Goal: Transaction & Acquisition: Purchase product/service

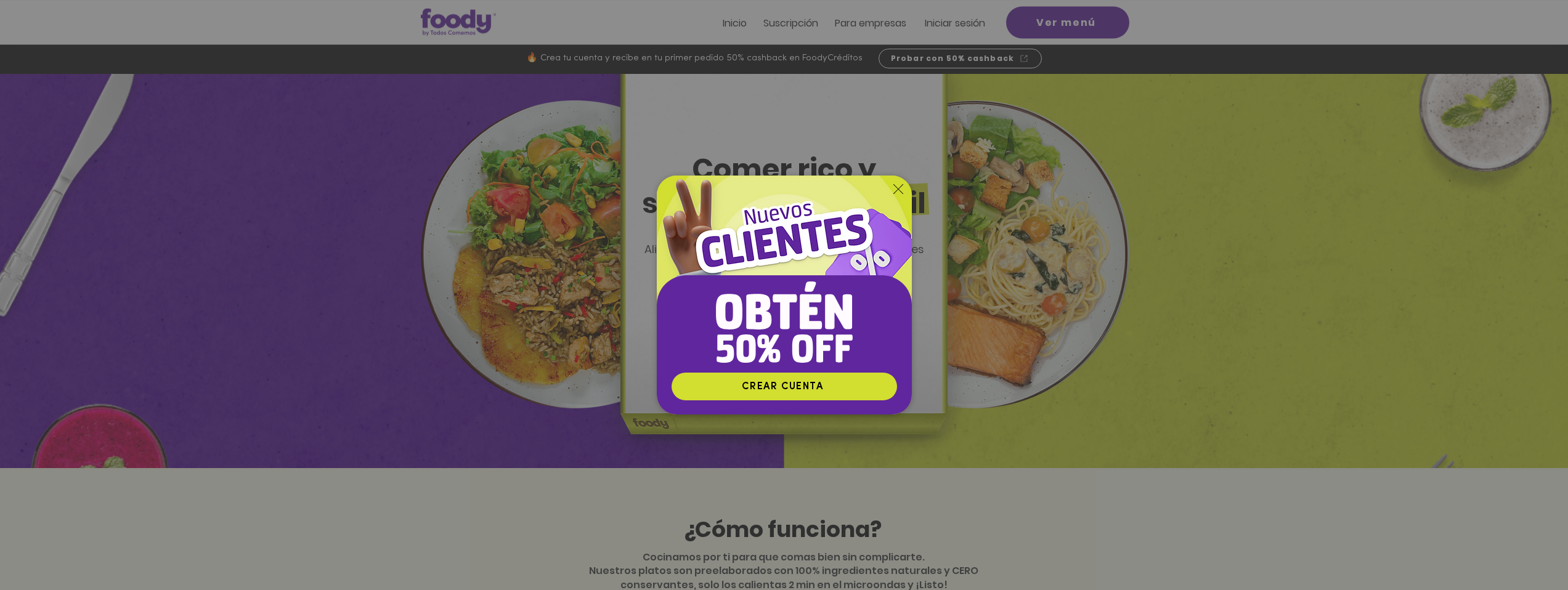
click at [896, 187] on icon "Volver al sitio" at bounding box center [898, 189] width 10 height 10
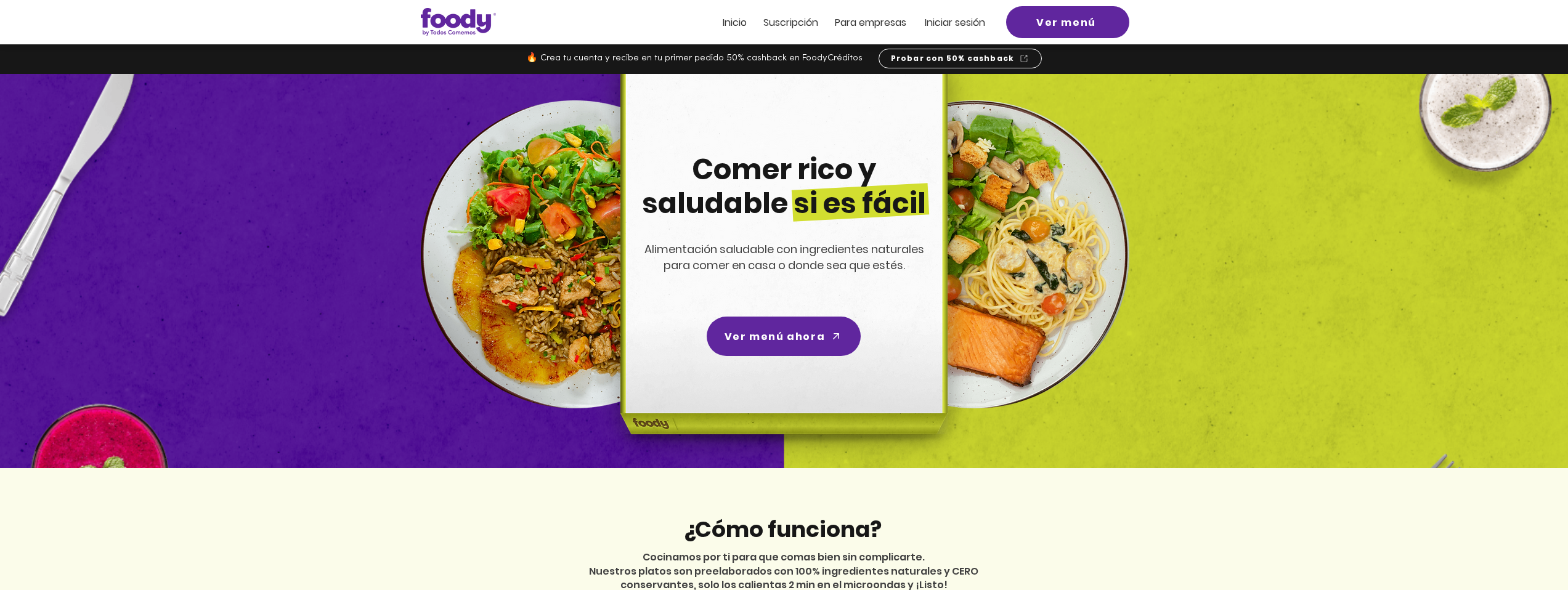
click at [800, 26] on span "Suscripción" at bounding box center [790, 23] width 55 height 14
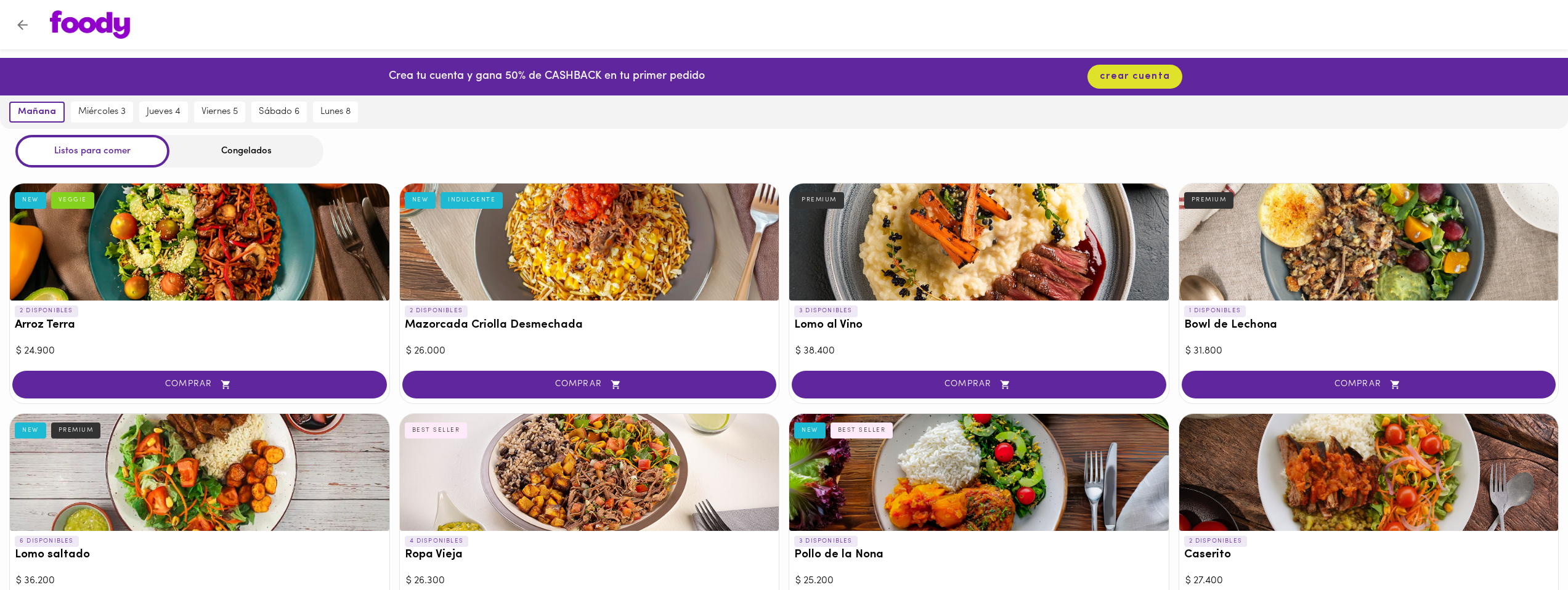
click at [1043, 16] on div at bounding box center [795, 25] width 1516 height 29
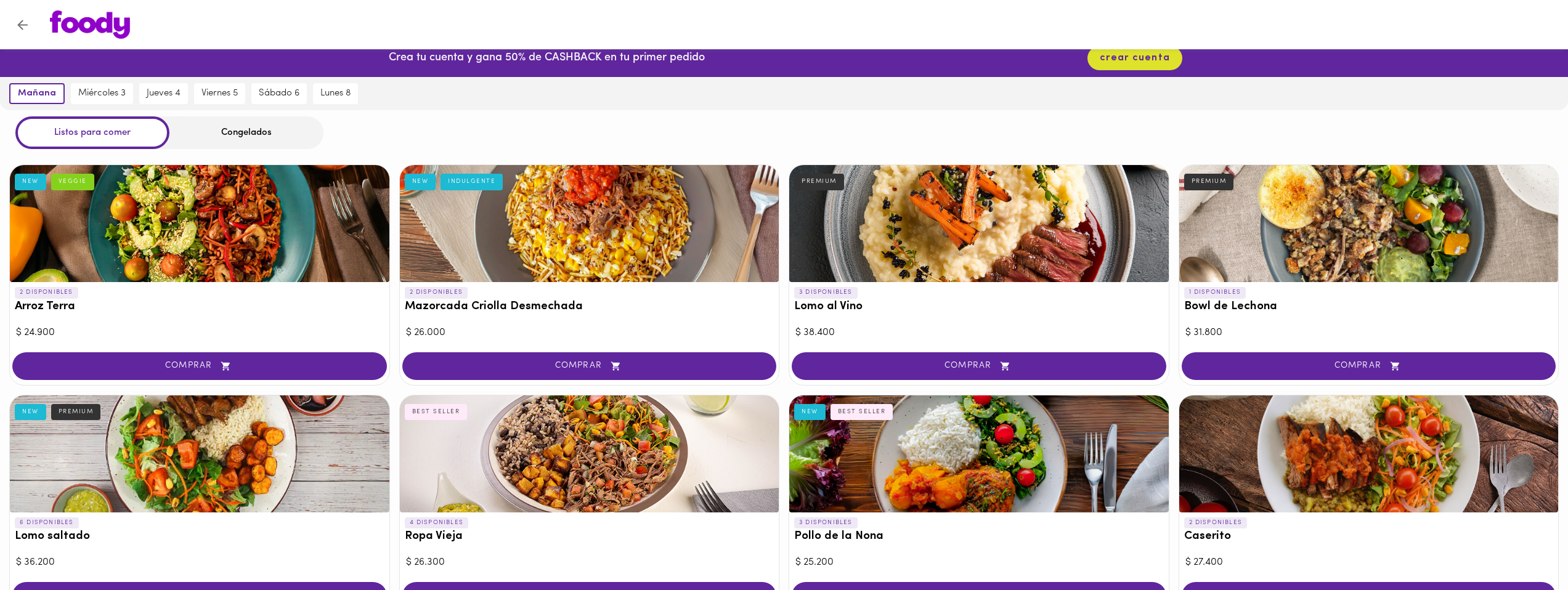
scroll to position [39, 0]
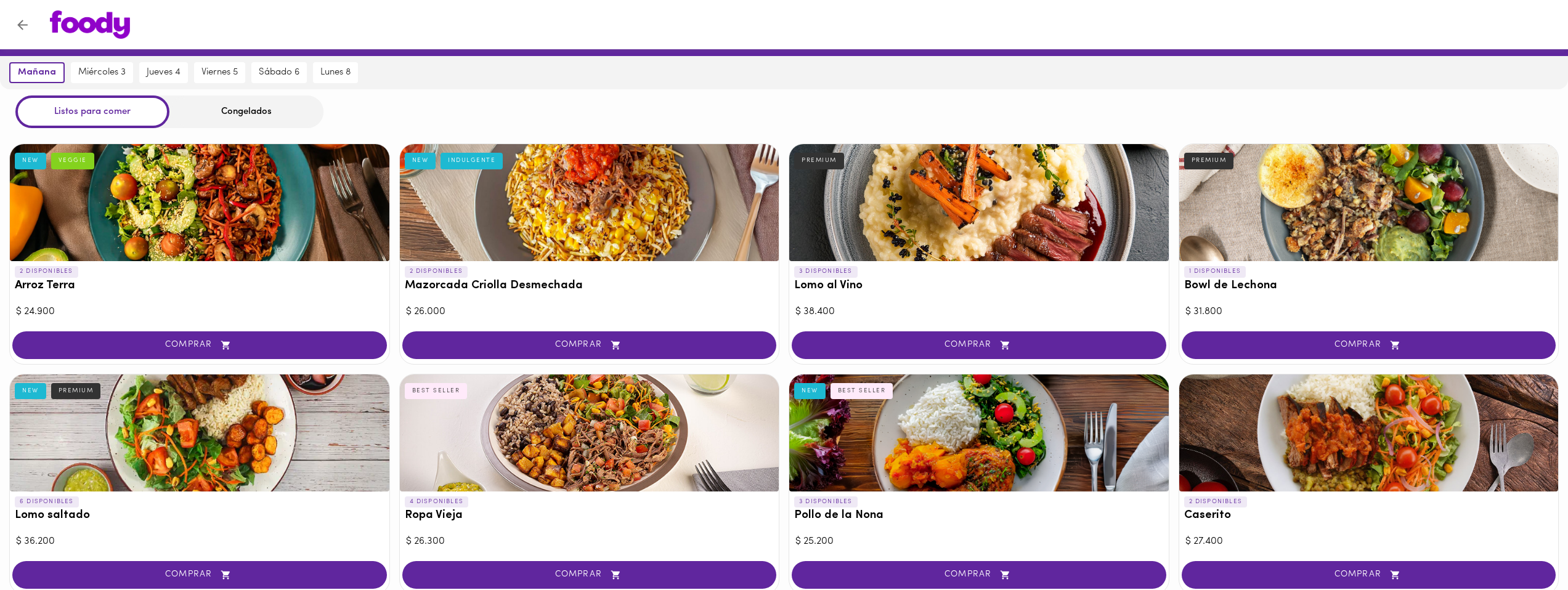
click at [101, 521] on h3 "Lomo saltado" at bounding box center [199, 516] width 369 height 13
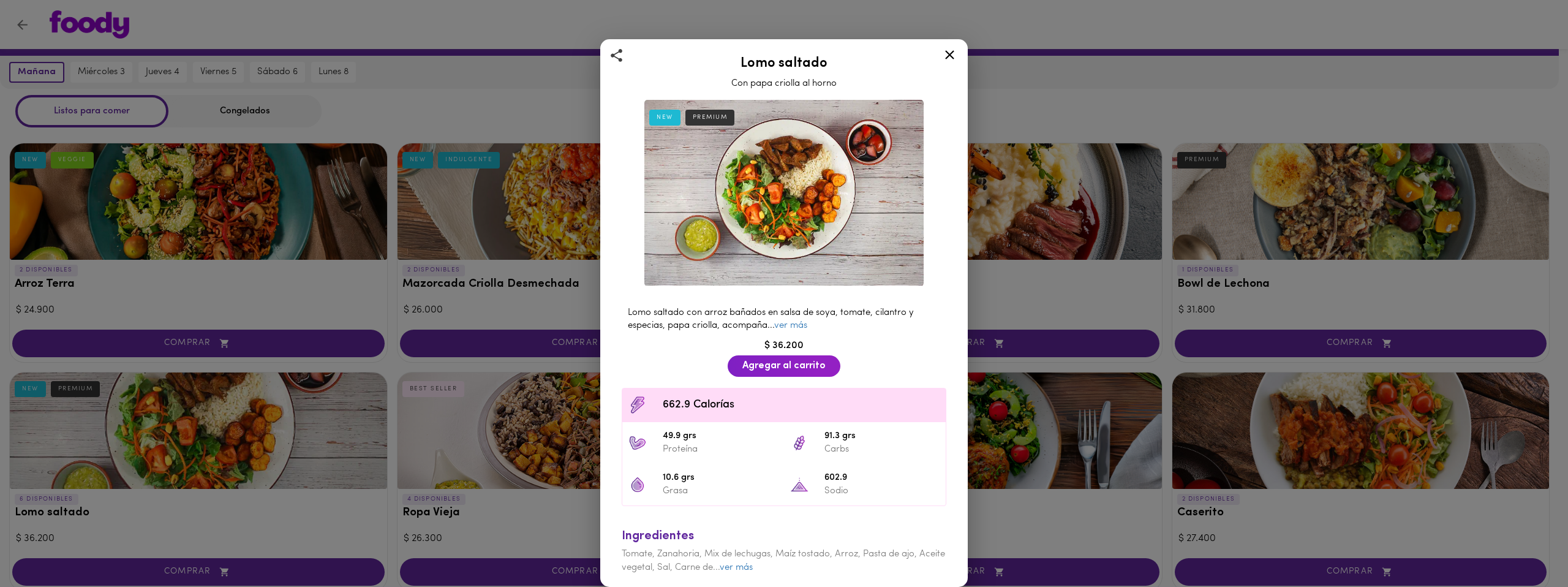
click at [951, 47] on icon at bounding box center [950, 55] width 16 height 16
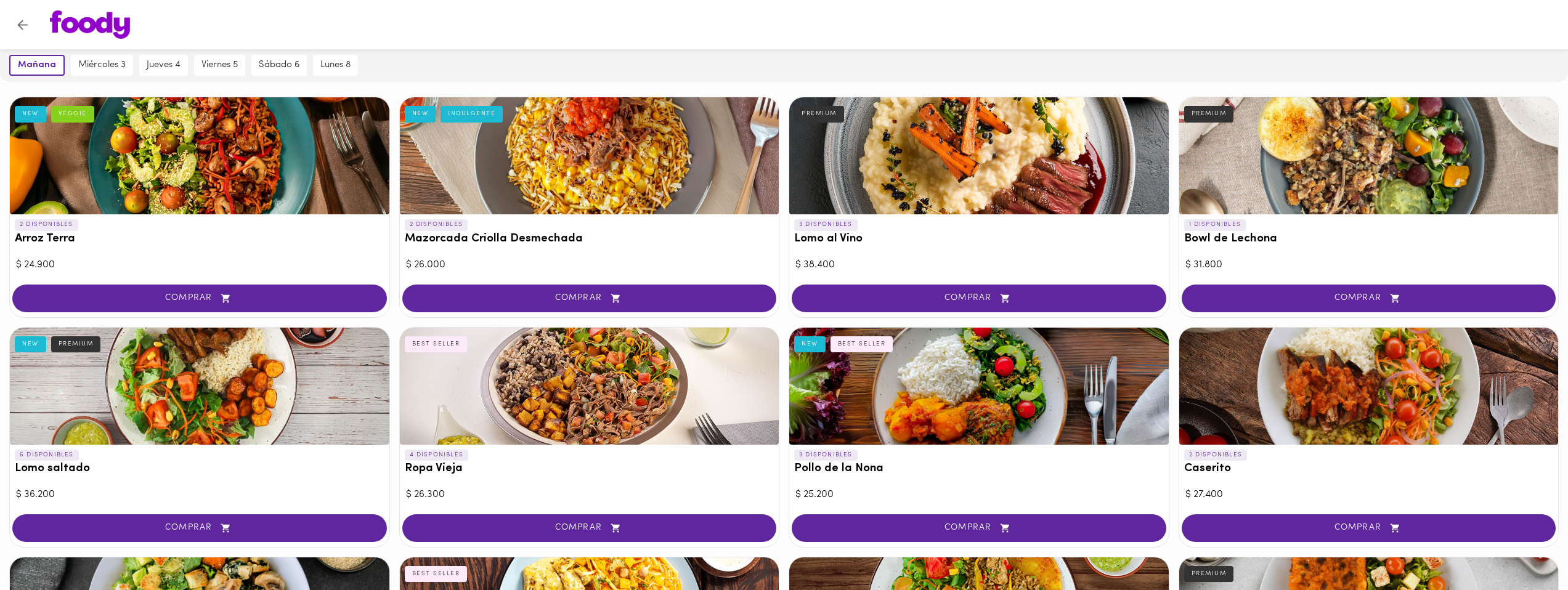
scroll to position [276, 0]
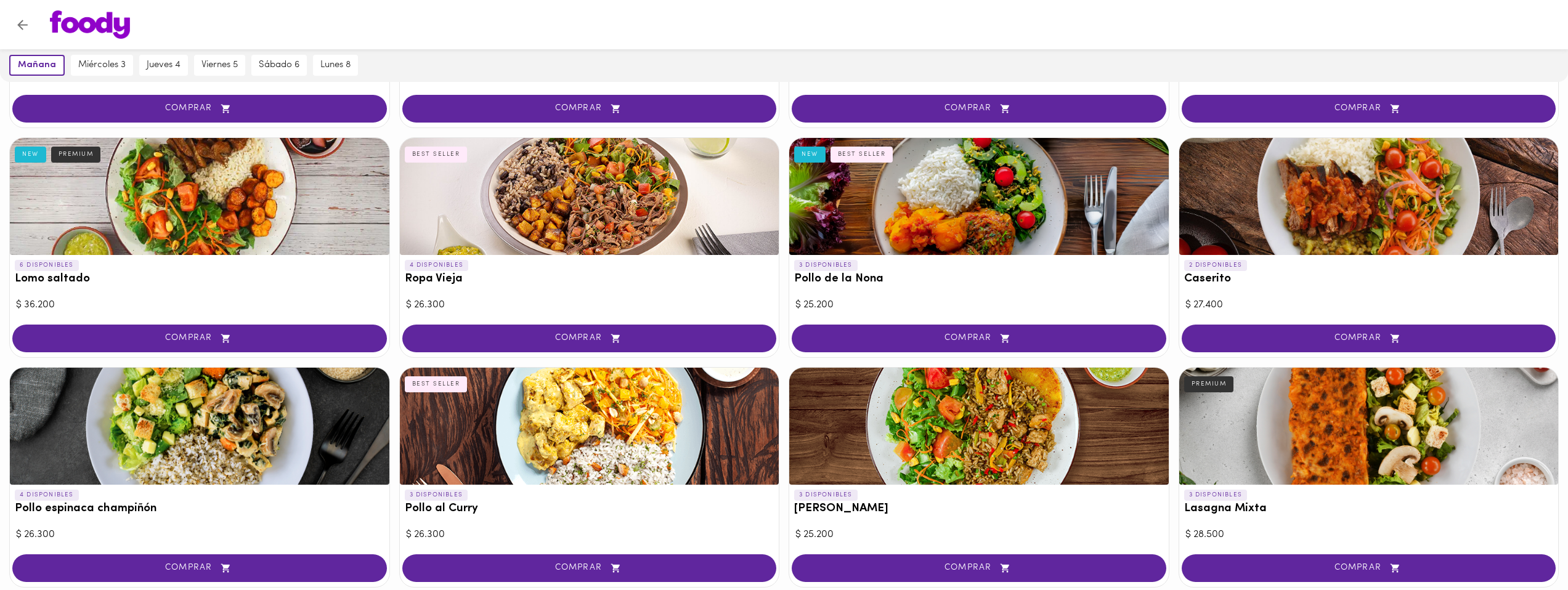
click at [880, 298] on div "$ 25.200" at bounding box center [979, 305] width 367 height 14
click at [882, 282] on h3 "Pollo de la Nona" at bounding box center [978, 279] width 369 height 13
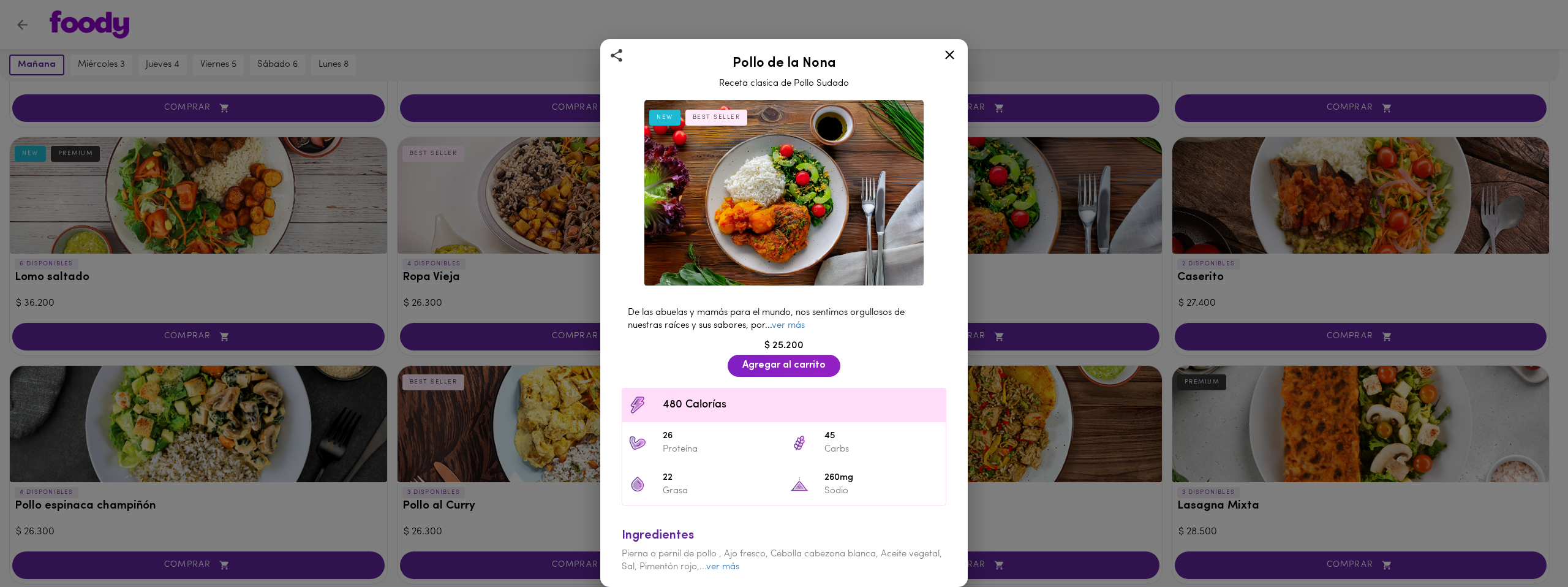
click at [953, 52] on icon at bounding box center [950, 55] width 16 height 16
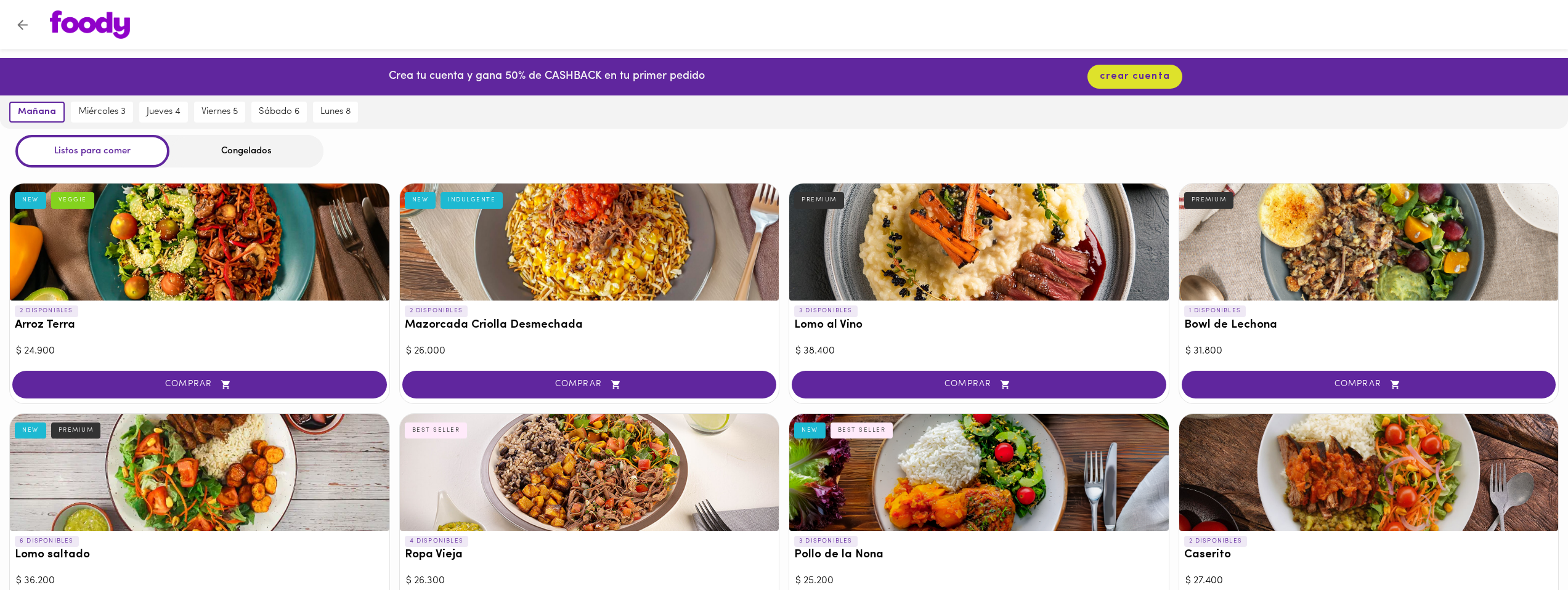
click at [1180, 79] on div "Crea tu cuenta y gana 50% de CASHBACK en tu primer pedido crear cuenta" at bounding box center [784, 76] width 1568 height 38
click at [1153, 76] on span "crear cuenta" at bounding box center [1135, 76] width 70 height 11
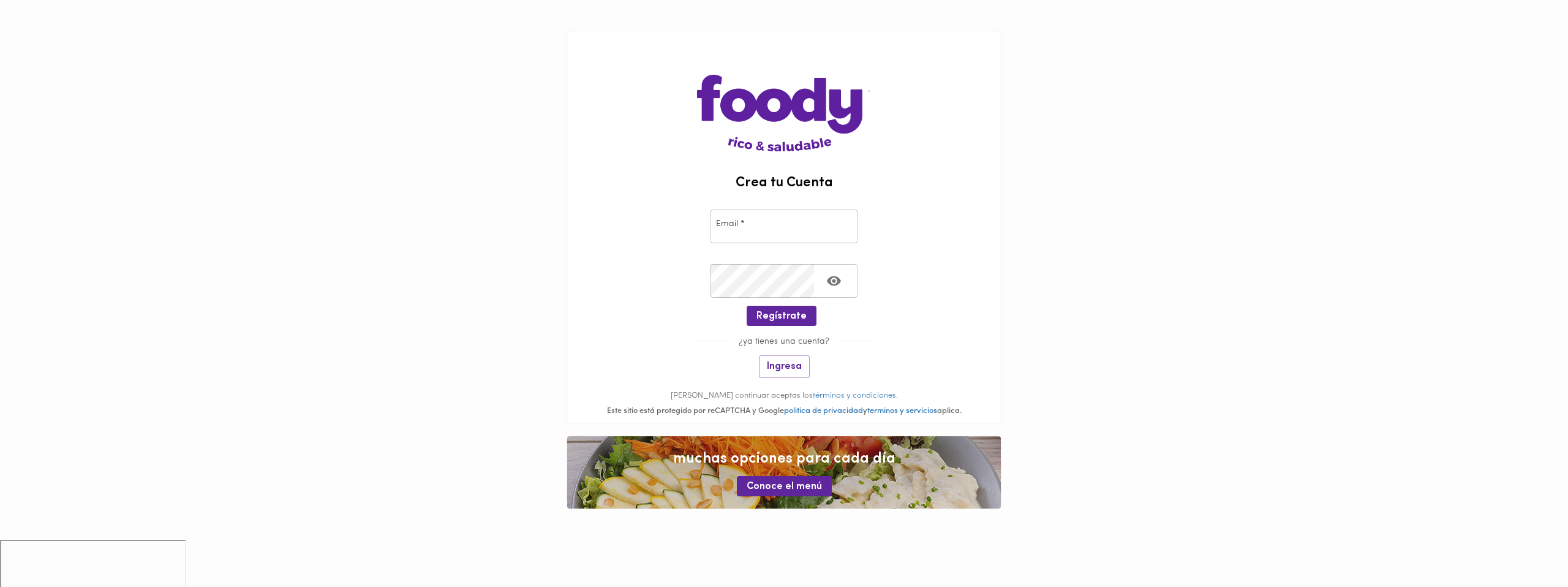
click at [802, 235] on input "email" at bounding box center [784, 226] width 147 height 33
type input "sant200035@gmail.com"
click at [805, 319] on button "Regístrate" at bounding box center [782, 316] width 70 height 20
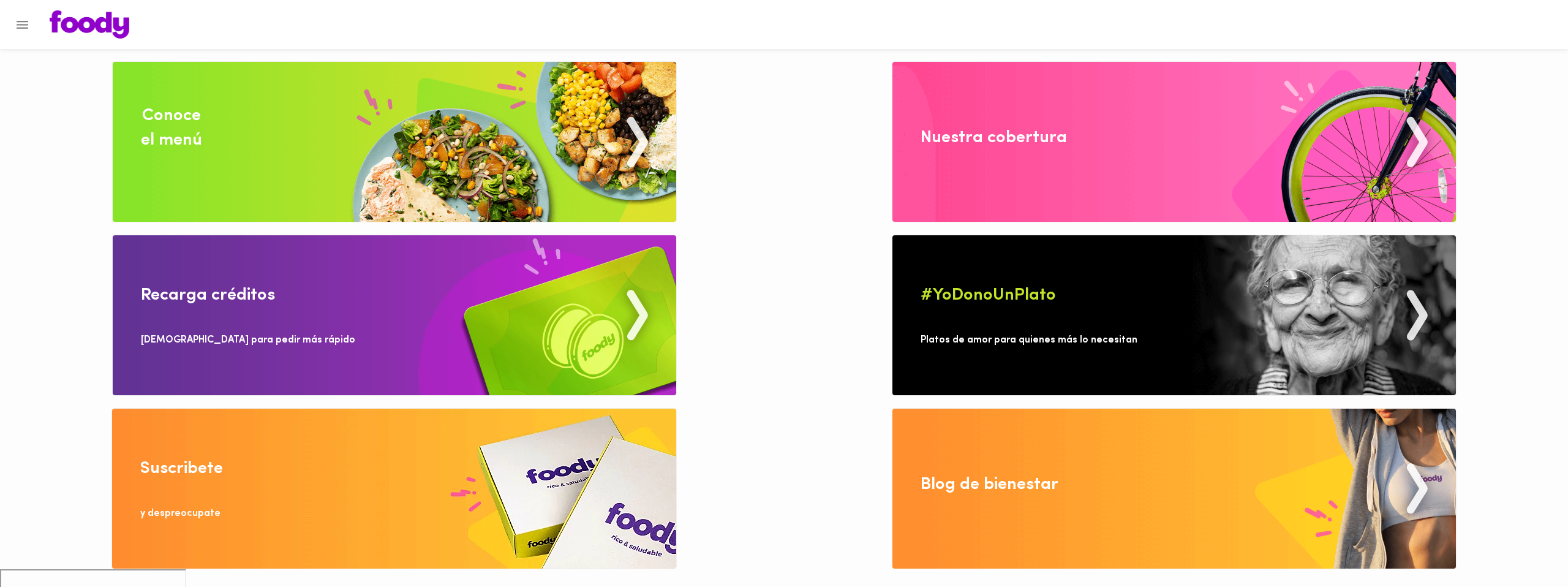
click at [598, 109] on img at bounding box center [394, 141] width 563 height 160
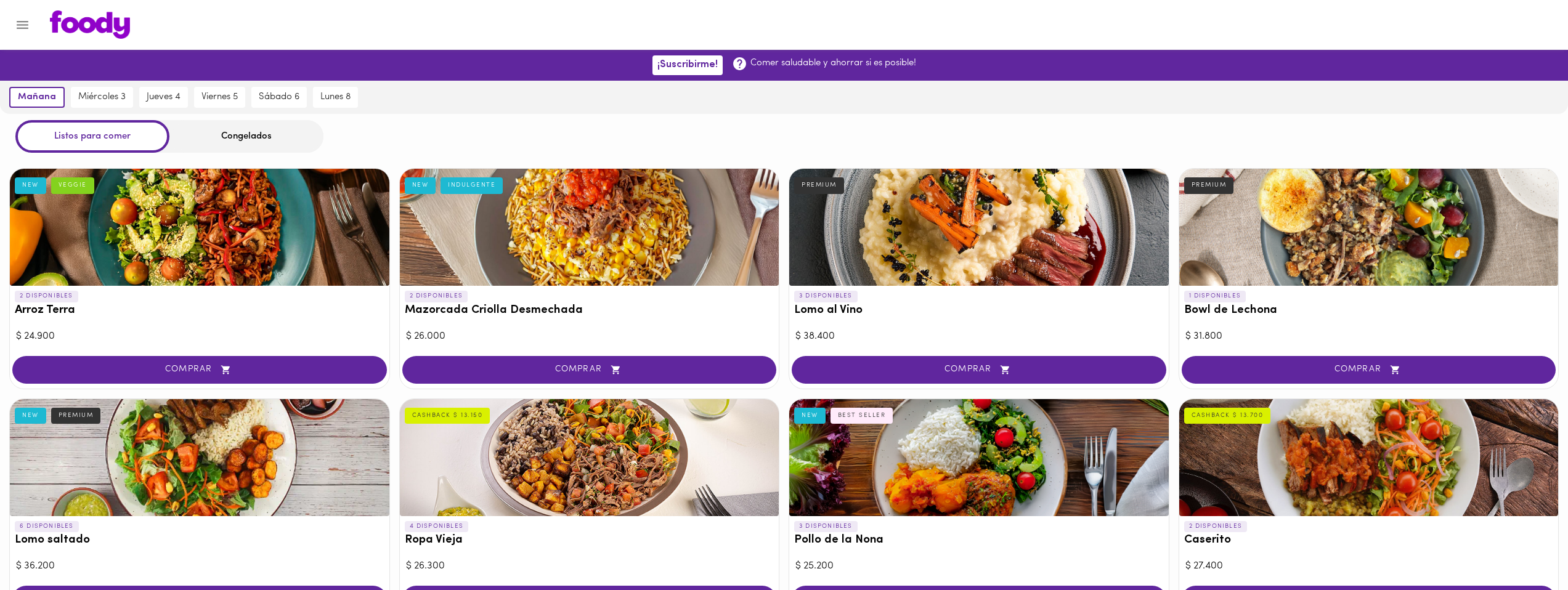
click at [275, 136] on div "Congelados" at bounding box center [247, 136] width 154 height 33
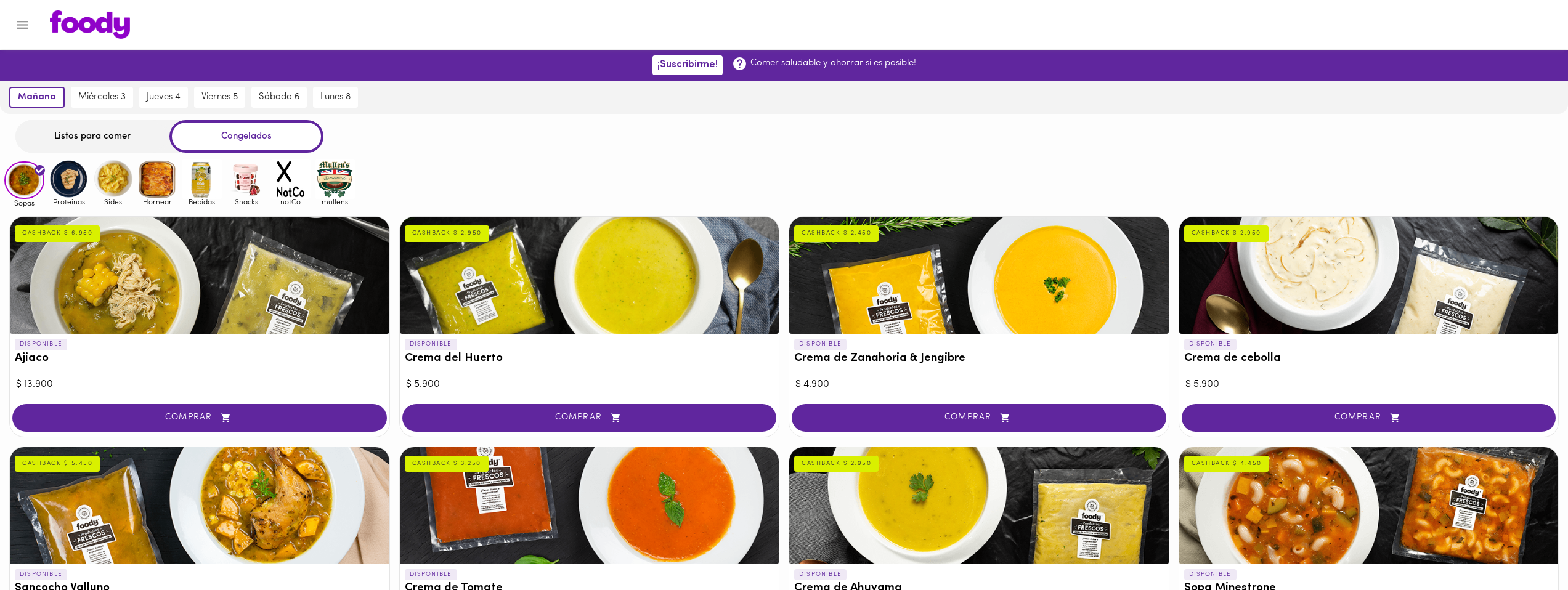
click at [234, 352] on h3 "Ajiaco" at bounding box center [199, 359] width 369 height 13
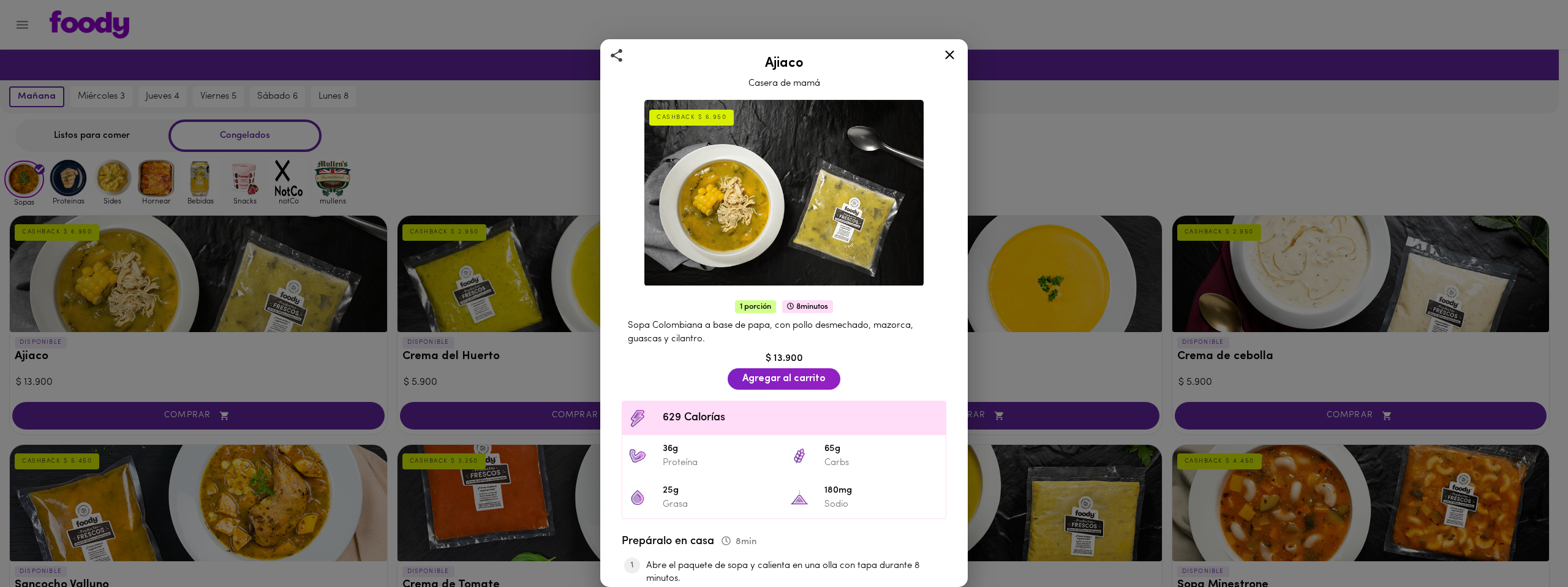
click at [504, 40] on div "Ajiaco Casera de mamá CASHBACK $ 6.950 1 porción 8 minutos Sopa Colombiana a ba…" at bounding box center [784, 294] width 1568 height 587
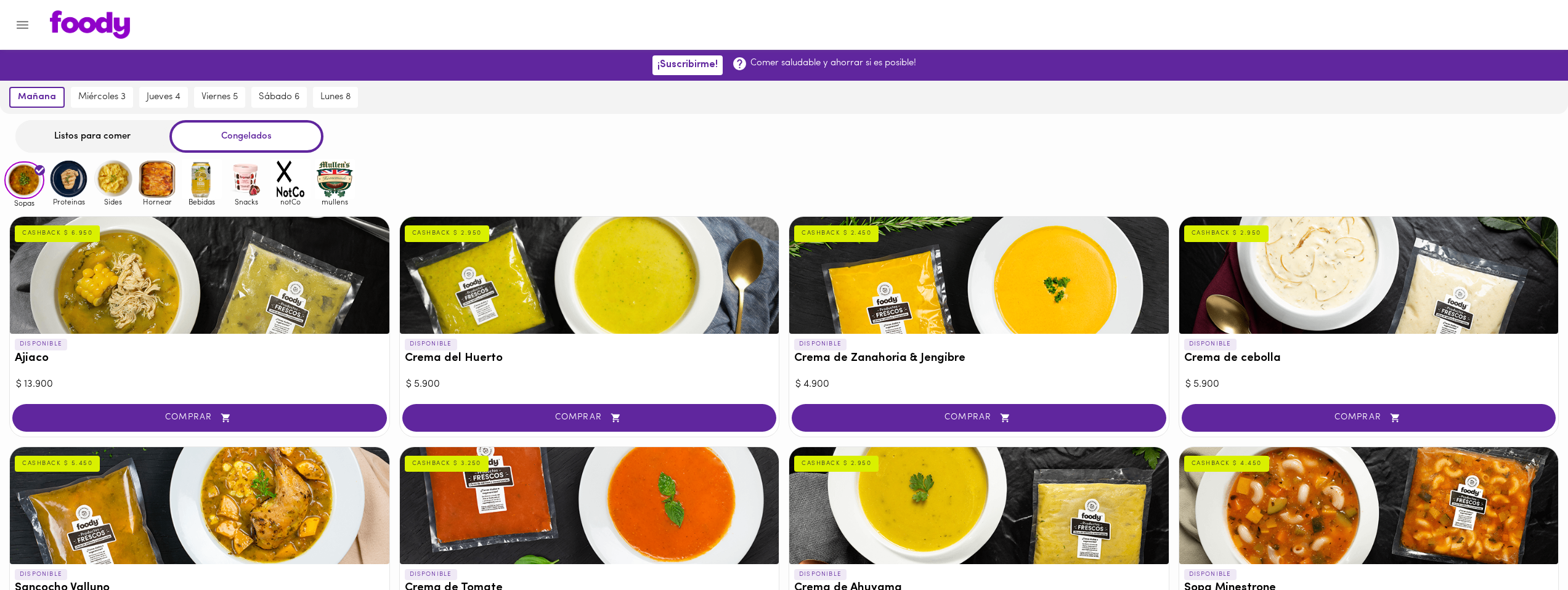
click at [324, 364] on h3 "Ajiaco" at bounding box center [199, 359] width 369 height 13
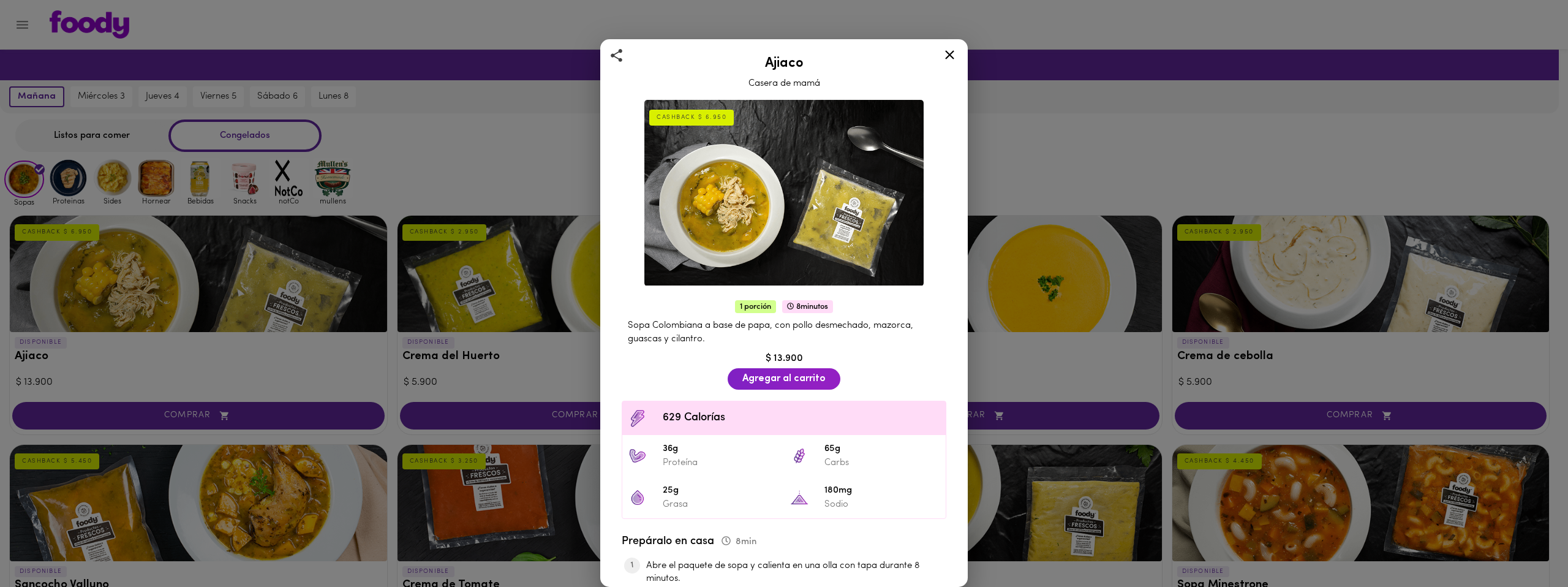
click at [561, 45] on div "Ajiaco Casera de mamá CASHBACK $ 6.950 1 porción 8 minutos Sopa Colombiana a ba…" at bounding box center [784, 294] width 1568 height 587
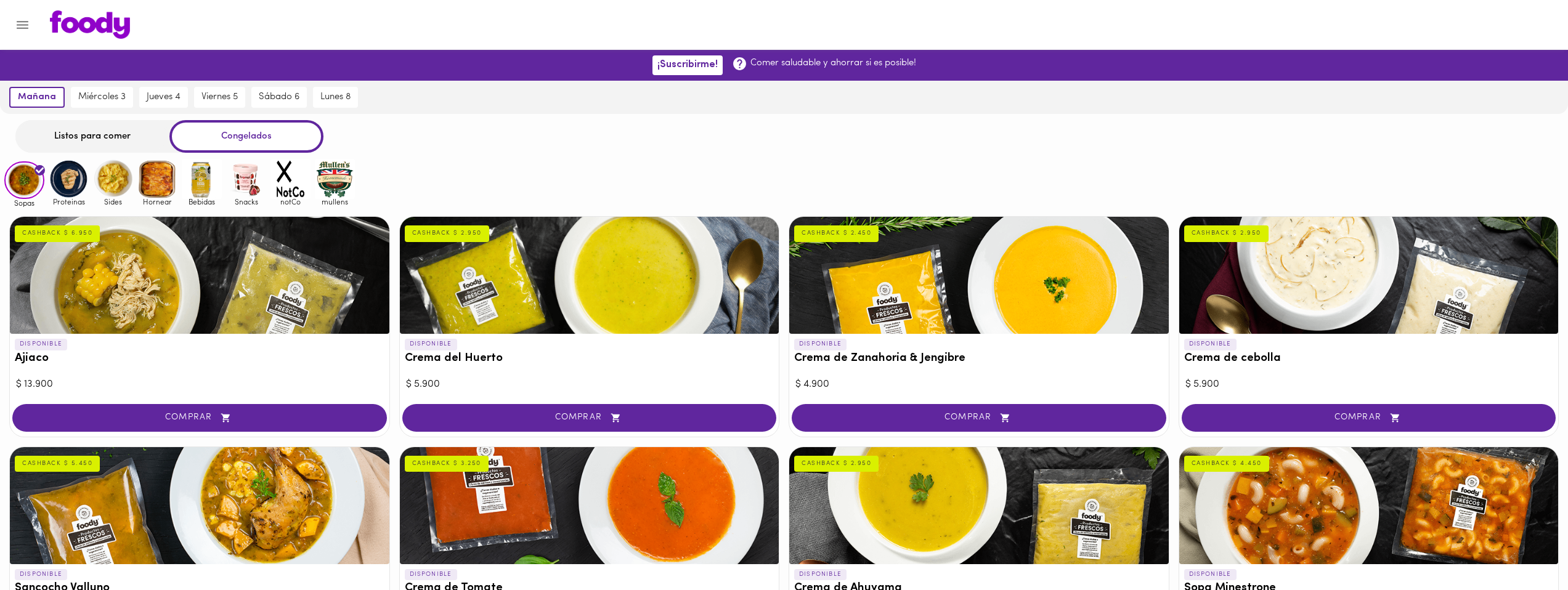
click at [949, 370] on div "DISPONIBLE Crema de Zanahoria & Jengibre CASHBACK $ 2.450" at bounding box center [979, 354] width 379 height 41
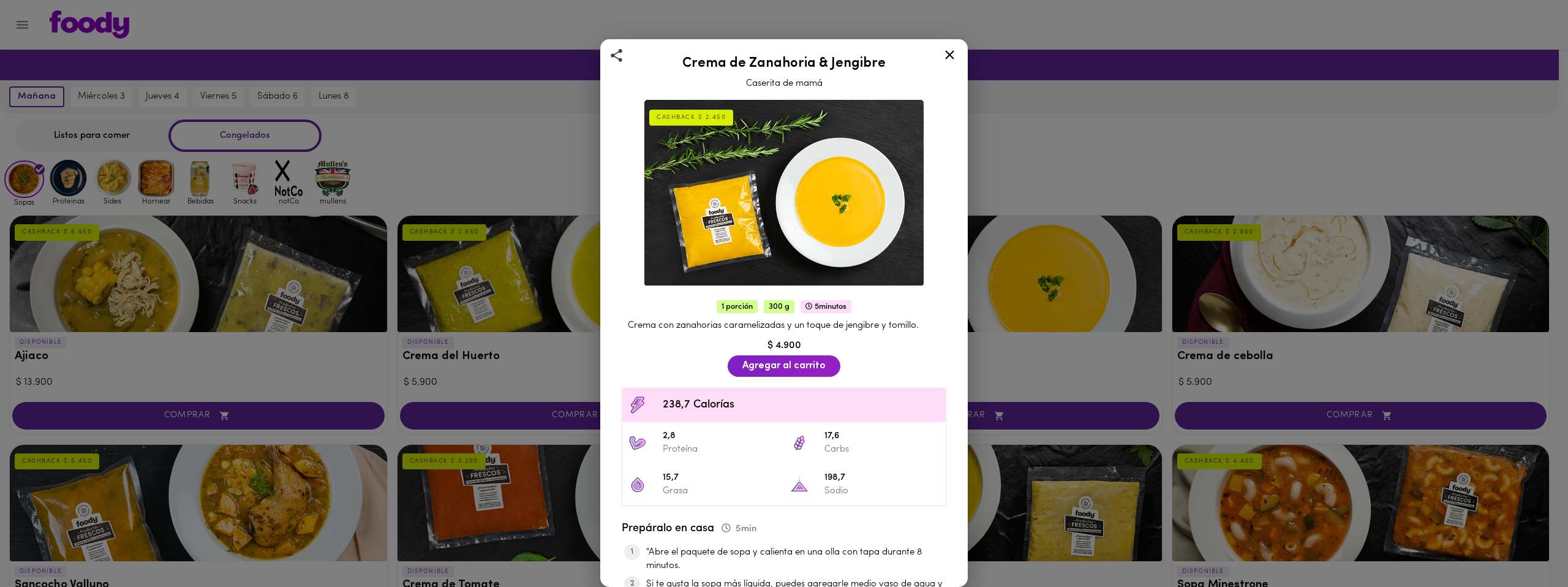
click at [567, 28] on div "Crema de Zanahoria & Jengibre Caserita de mamá CASHBACK $ 2.450 1 porción 300 g…" at bounding box center [784, 294] width 1568 height 587
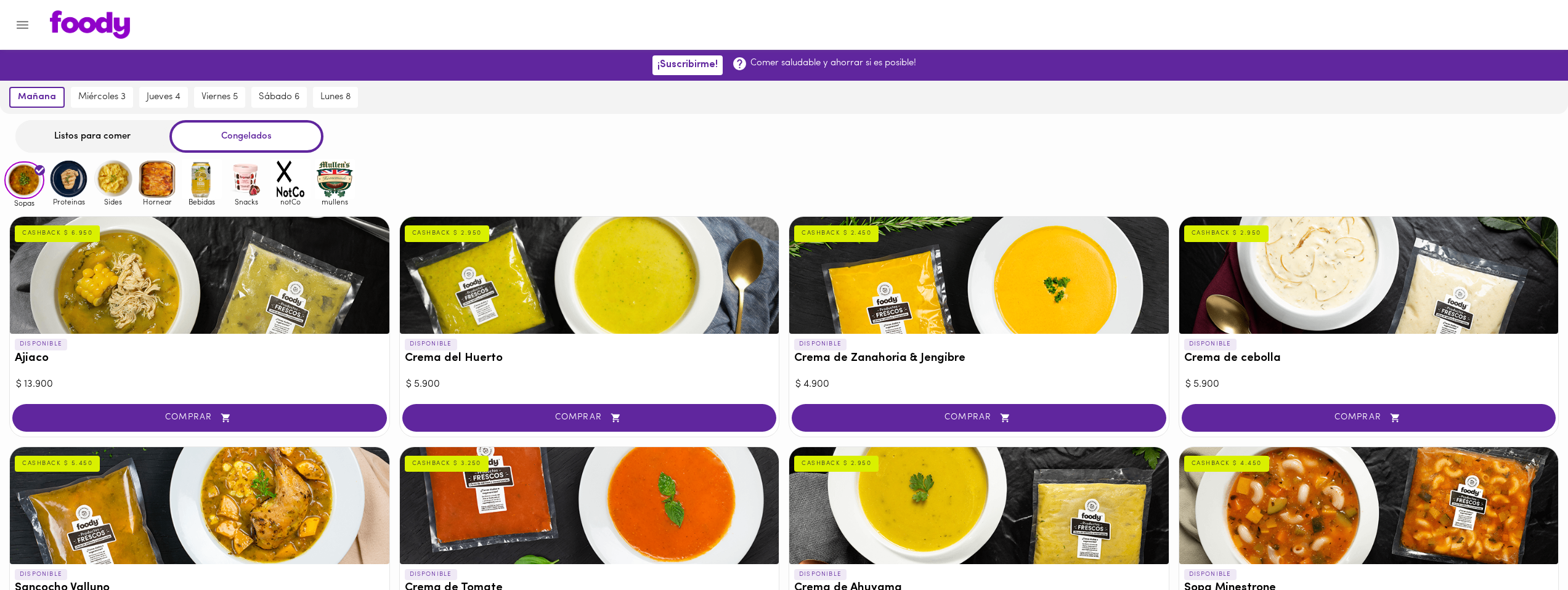
scroll to position [241, 0]
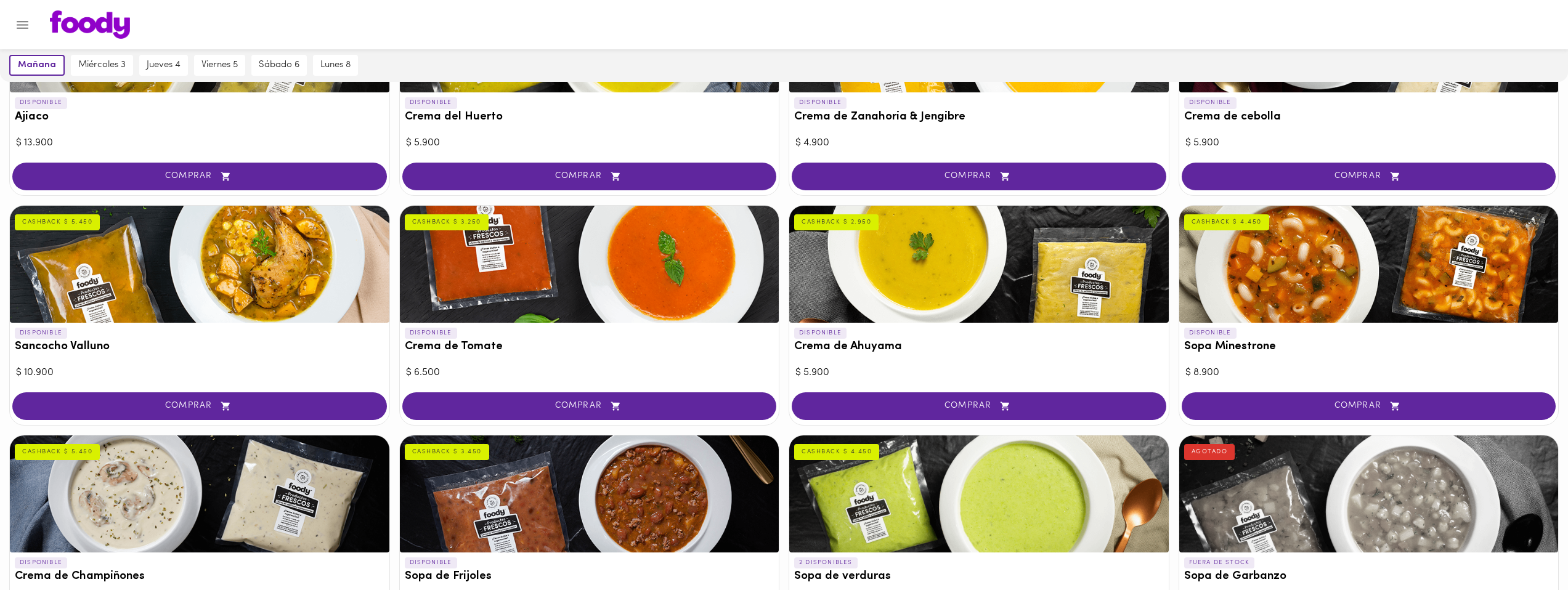
click at [1306, 344] on h3 "Sopa Minestrone" at bounding box center [1369, 347] width 369 height 13
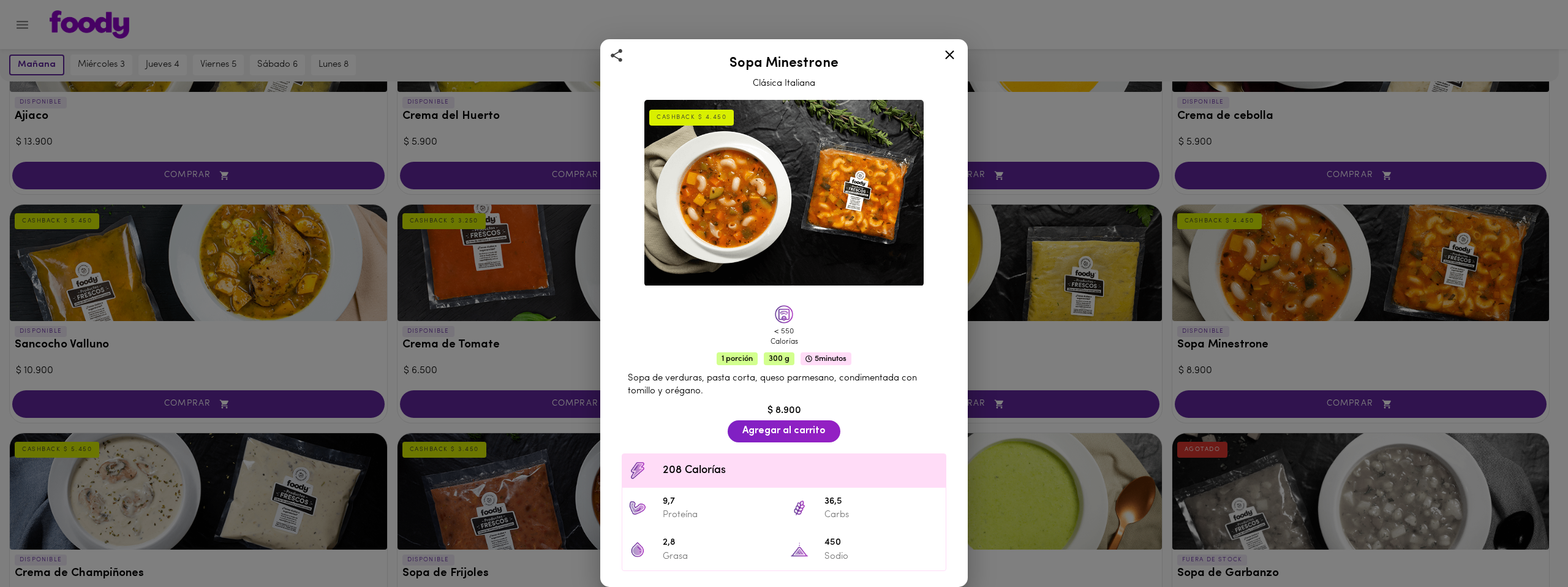
click at [543, 80] on div "Sopa Minestrone Clásica Italiana CASHBACK $ 4.450 < 550 Calorías 1 porción 300 …" at bounding box center [784, 294] width 1568 height 587
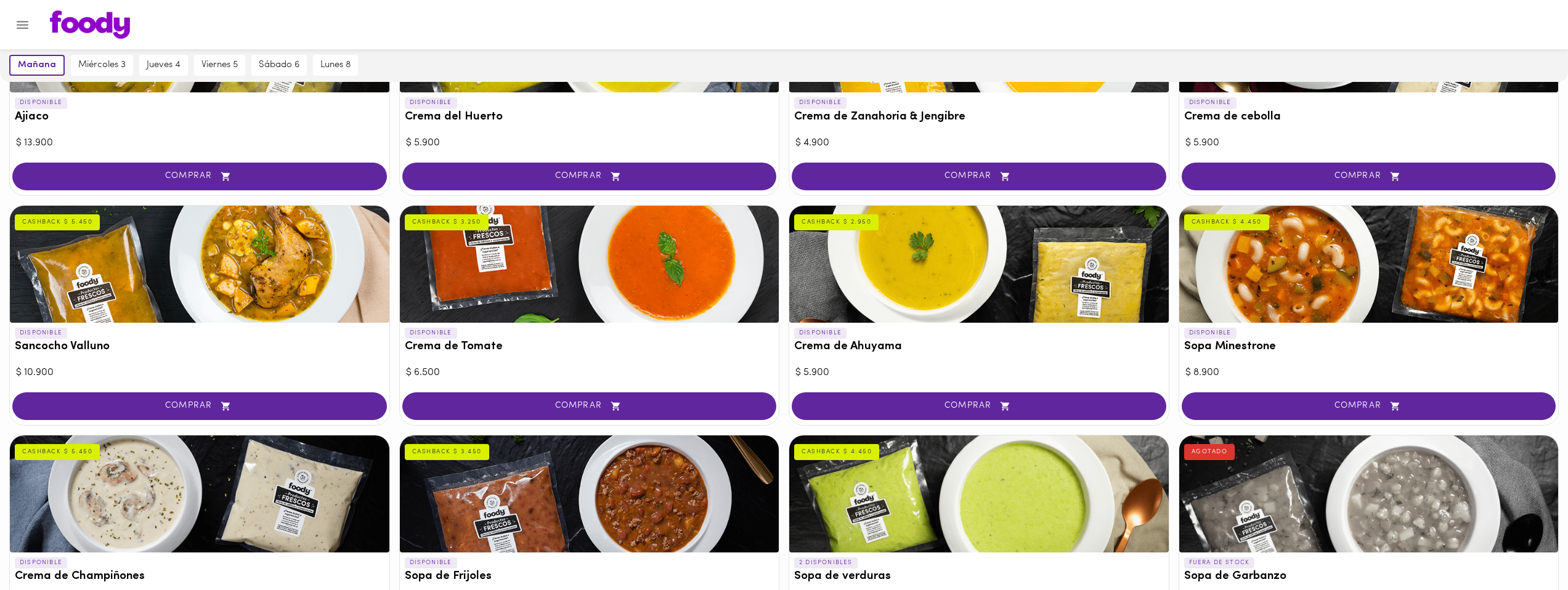
click at [621, 366] on div "$ 6.500" at bounding box center [590, 373] width 367 height 14
click at [622, 351] on h3 "Crema de Tomate" at bounding box center [589, 347] width 369 height 13
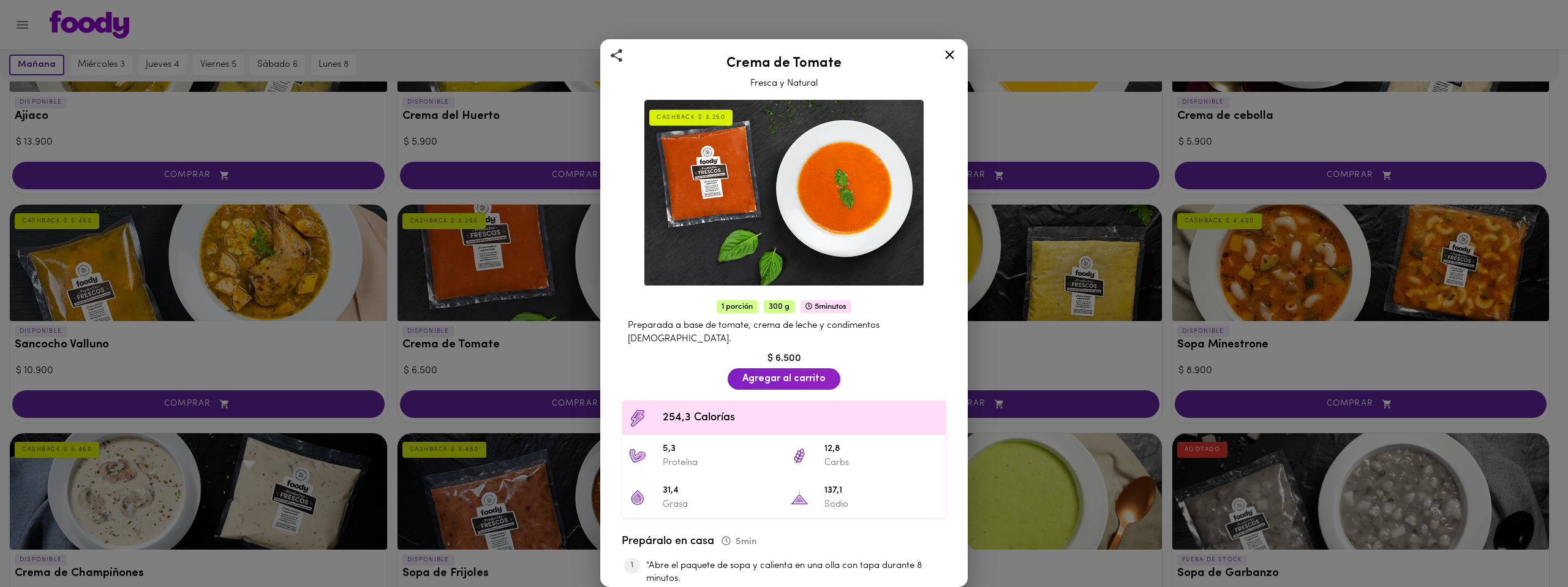
click at [538, 262] on div "Crema de Tomate Fresca y Natural CASHBACK $ 3.250 1 porción 300 g 5 minutos Pre…" at bounding box center [784, 294] width 1568 height 587
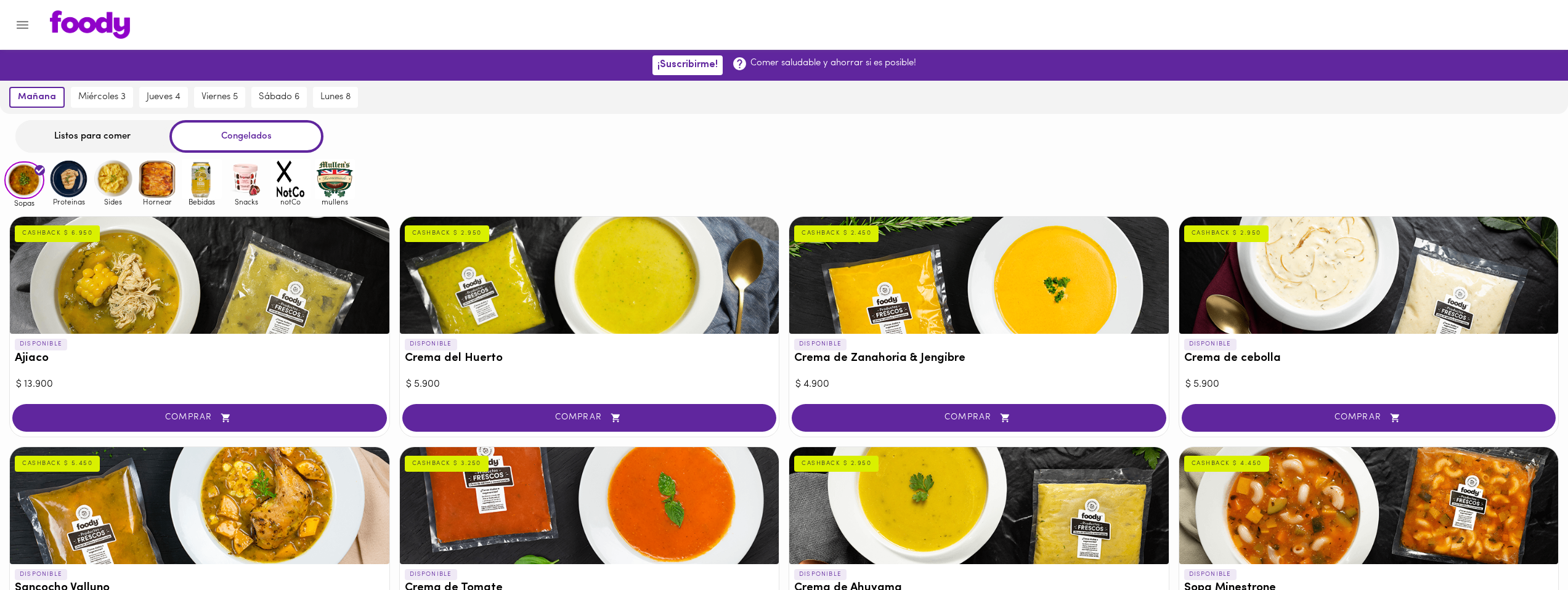
click at [612, 376] on div "DISPONIBLE Crema del Huerto CASHBACK $ 2.950 $ 5.900 COMPRAR" at bounding box center [590, 326] width 381 height 221
click at [624, 356] on h3 "Crema del Huerto" at bounding box center [589, 359] width 369 height 13
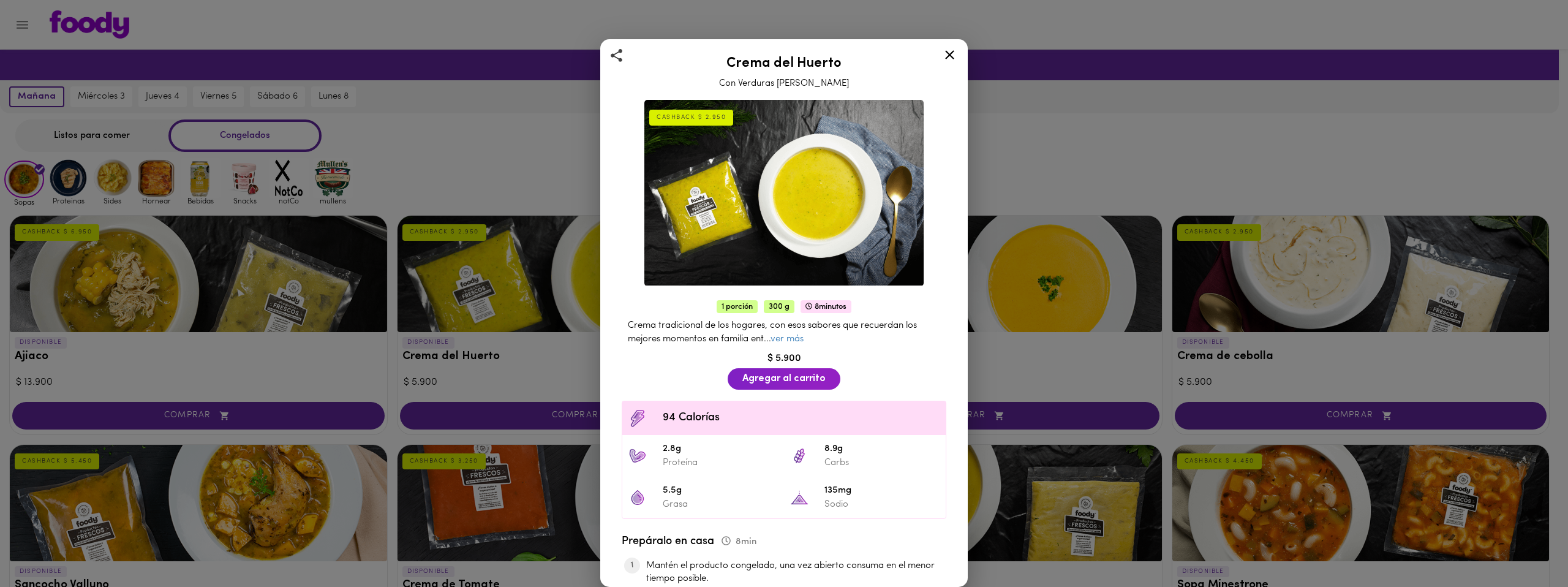
click at [544, 257] on div "Crema del Huerto Con Verduras Frescas del Campo CASHBACK $ 2.950 1 porción 300 …" at bounding box center [784, 294] width 1568 height 587
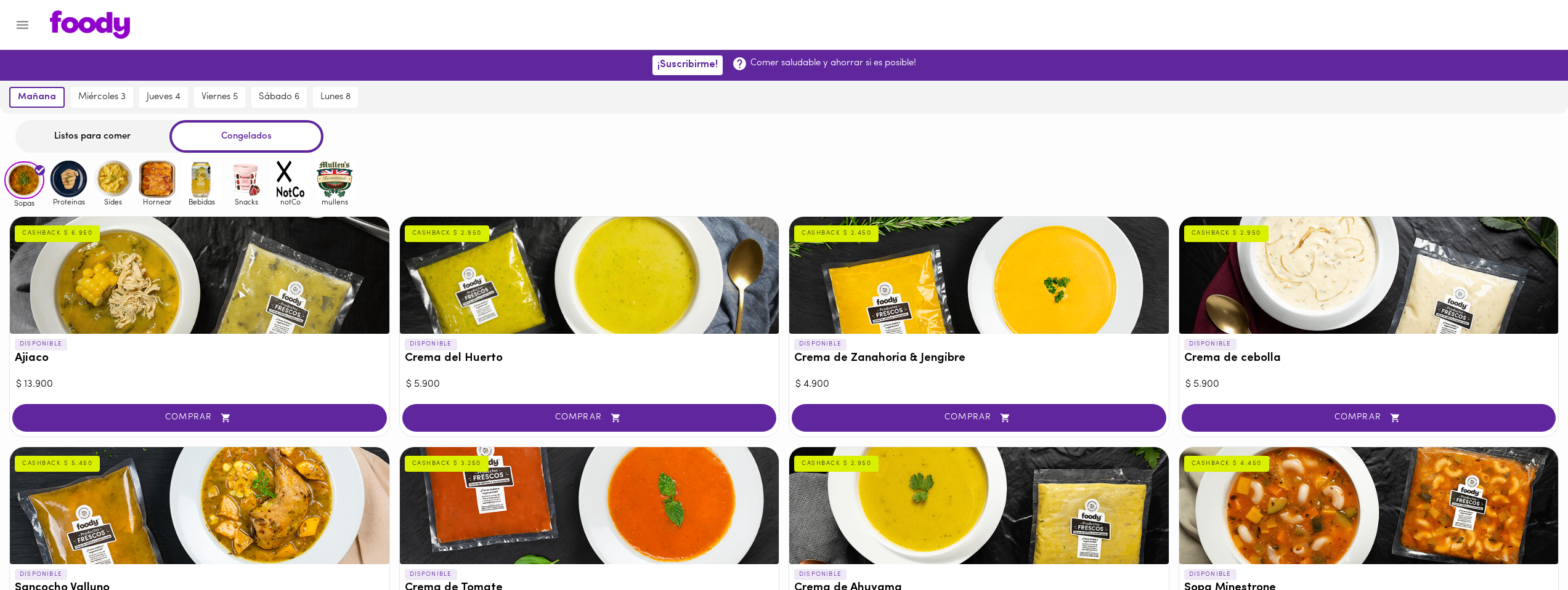
click at [66, 182] on img at bounding box center [69, 179] width 40 height 40
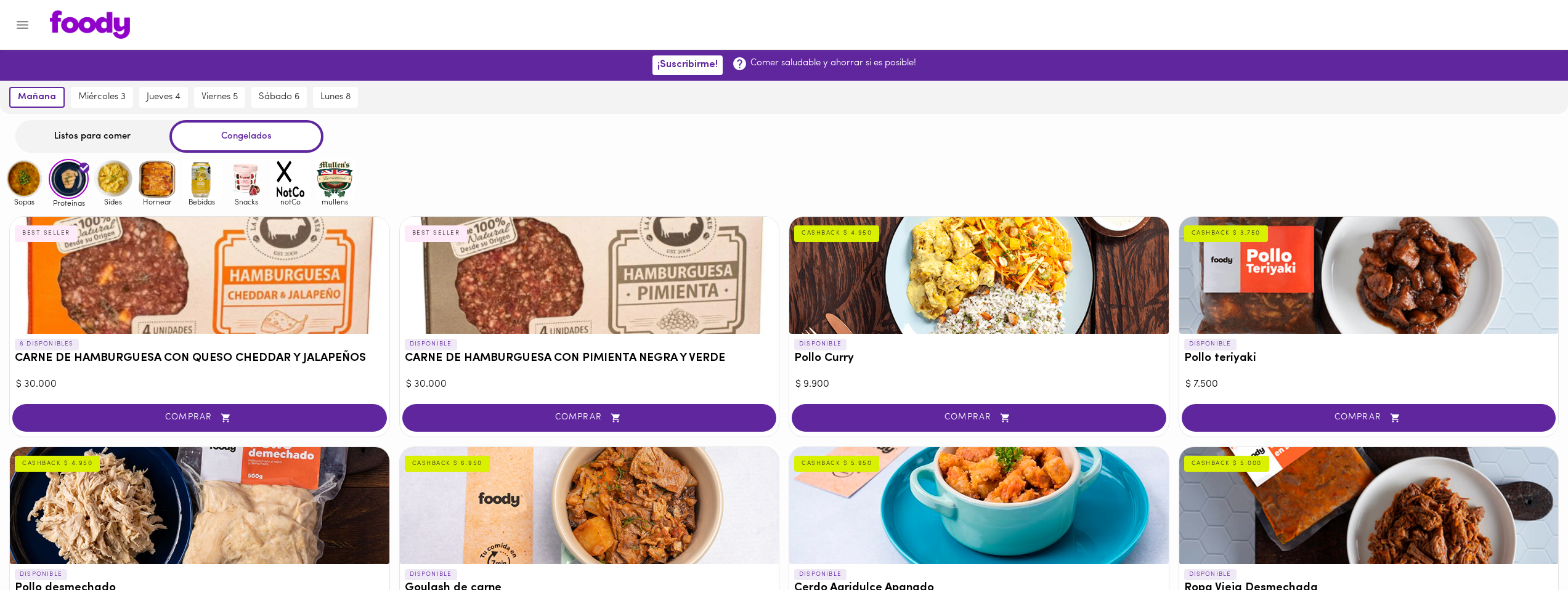
click at [25, 192] on img at bounding box center [24, 179] width 40 height 40
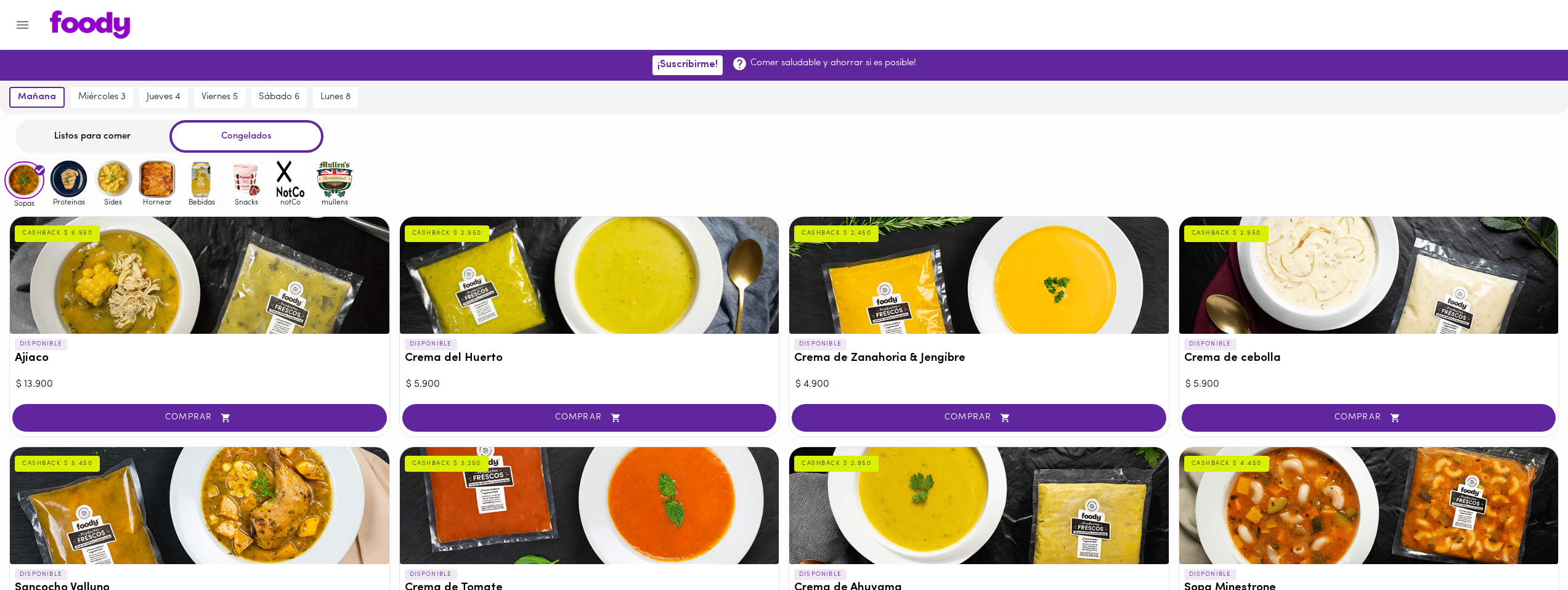
click at [94, 141] on div "Listos para comer" at bounding box center [93, 136] width 154 height 33
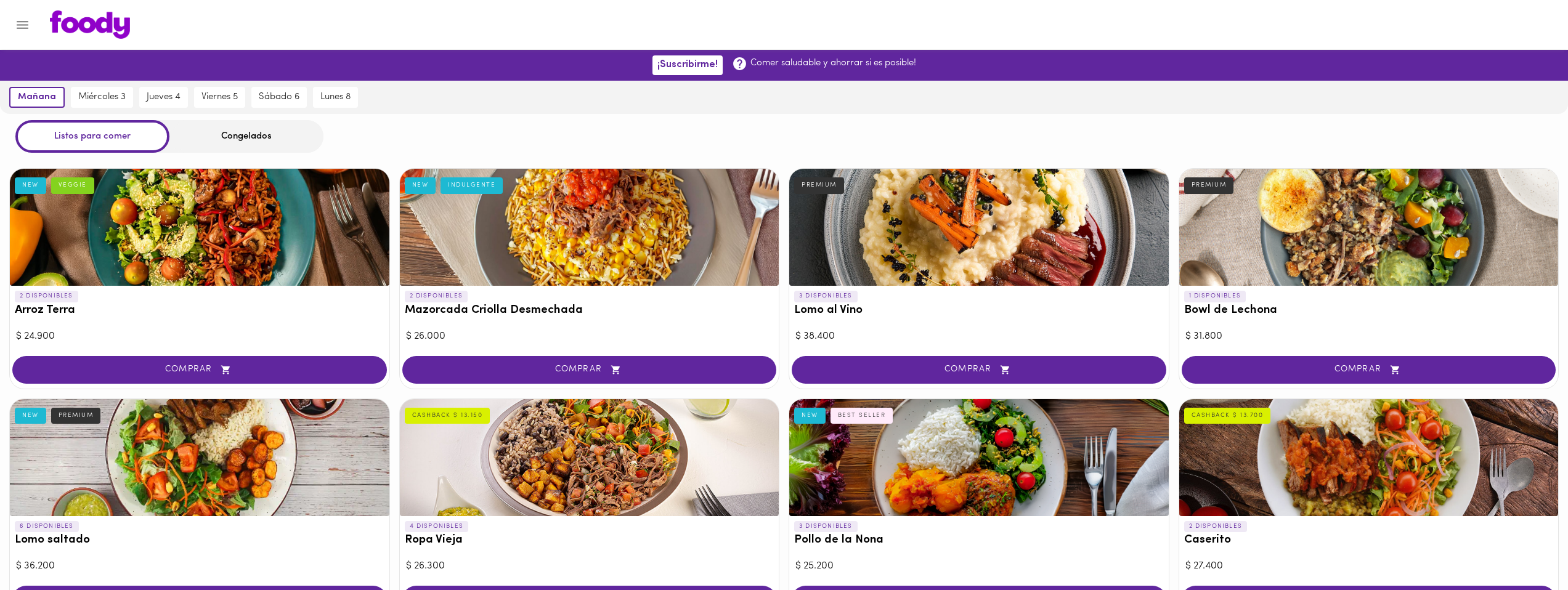
click at [622, 276] on div at bounding box center [590, 227] width 379 height 117
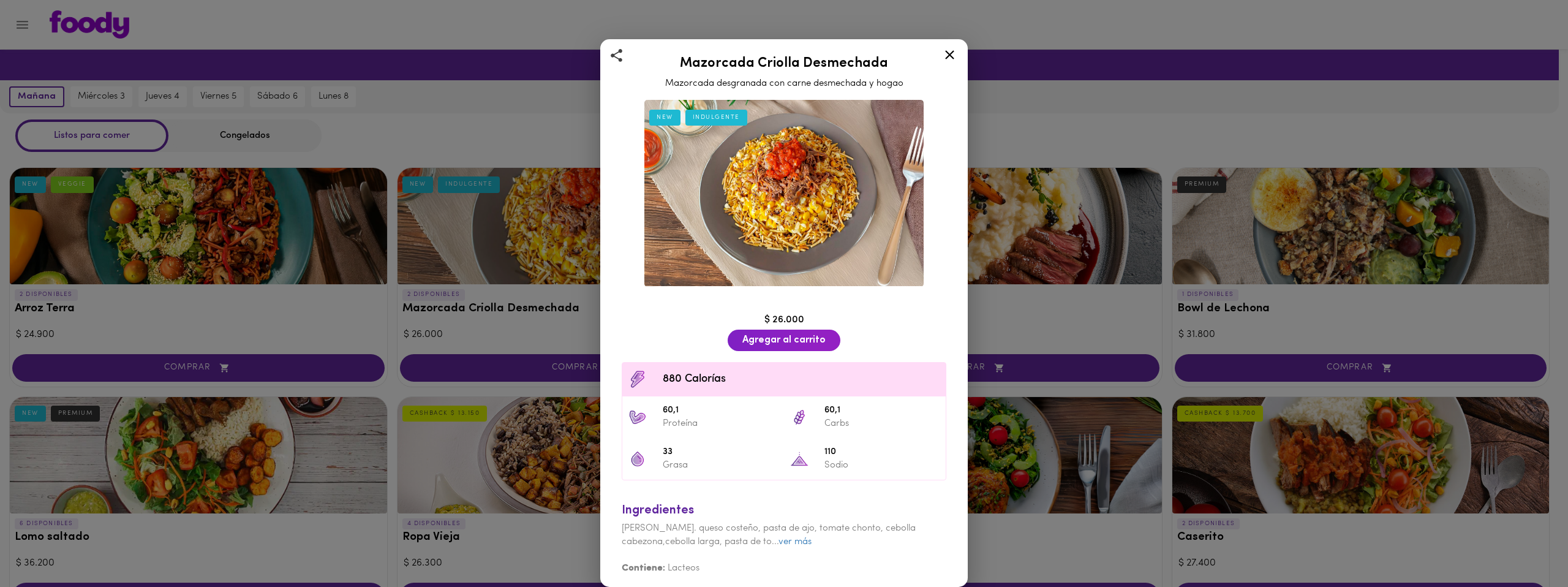
click at [465, 298] on div "Mazorcada Criolla Desmechada Mazorcada desgranada con carne desmechada y hogao …" at bounding box center [784, 294] width 1568 height 587
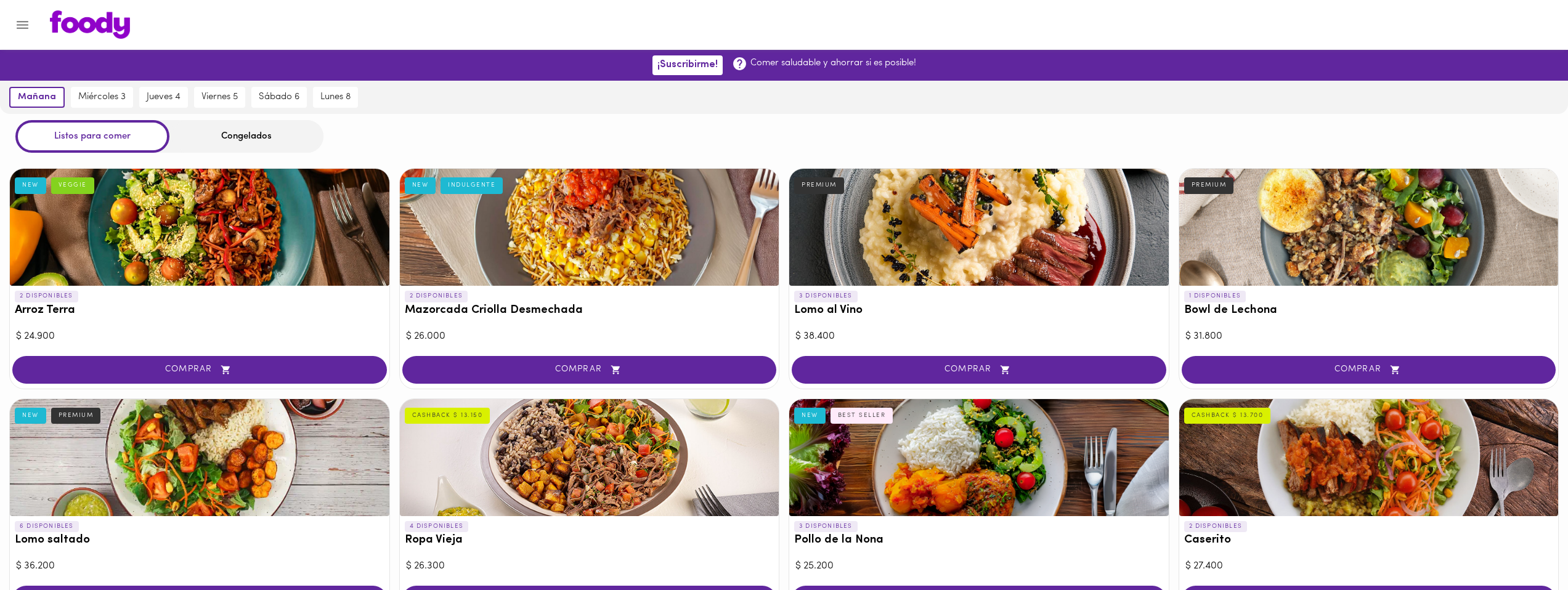
click at [309, 315] on h3 "Arroz Terra" at bounding box center [199, 311] width 369 height 13
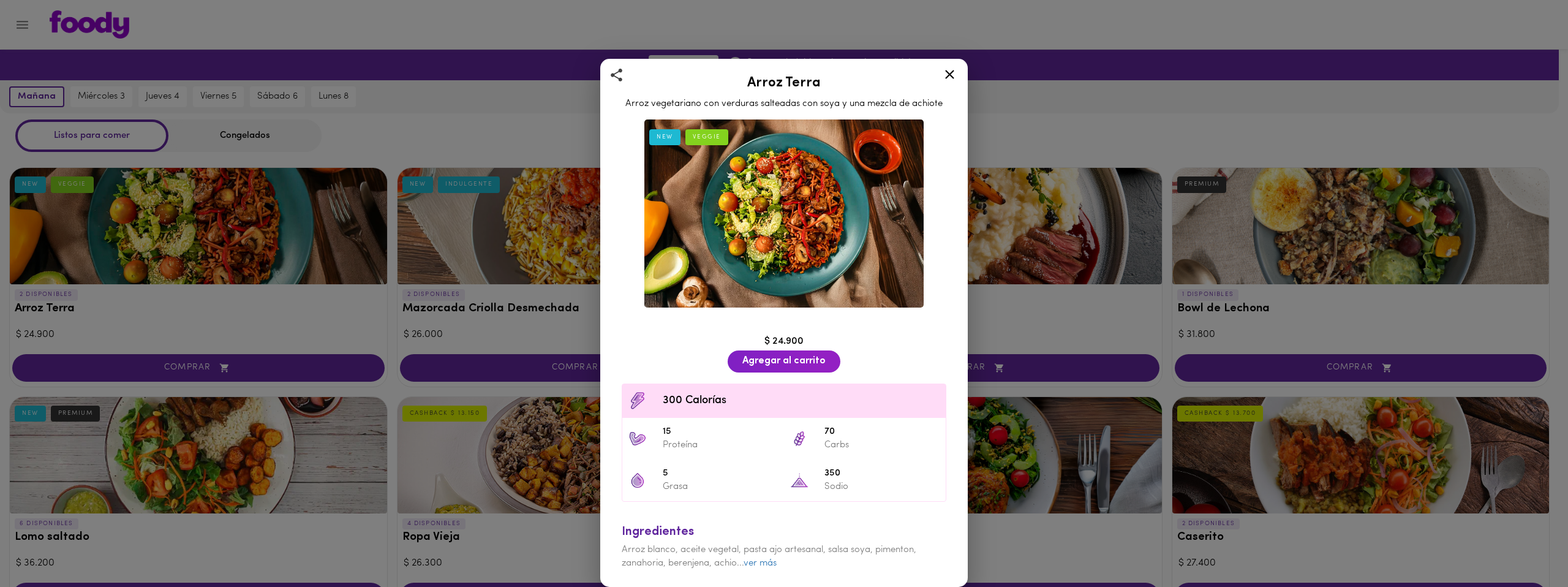
click at [425, 392] on div "Arroz Terra Arroz vegetariano con verduras salteadas con soya y una mezcla de a…" at bounding box center [784, 294] width 1568 height 587
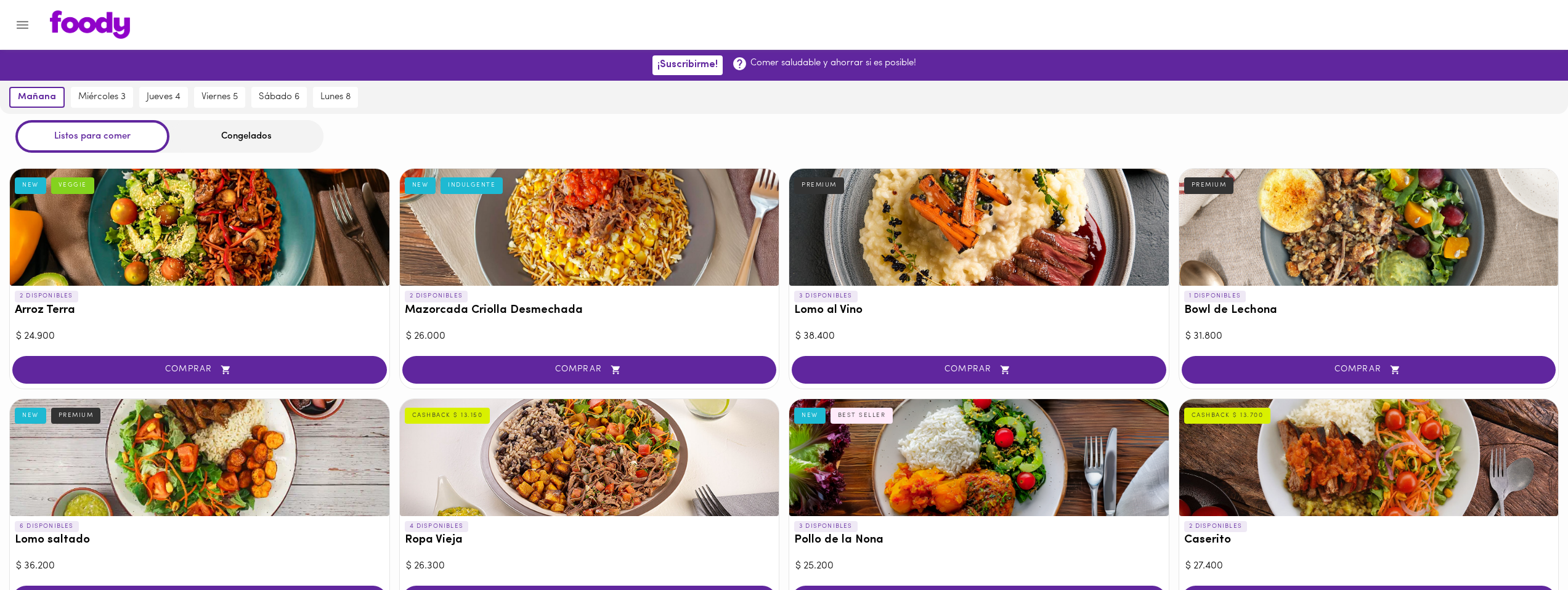
click at [888, 317] on div "3 DISPONIBLES Lomo al Vino PREMIUM" at bounding box center [979, 306] width 379 height 41
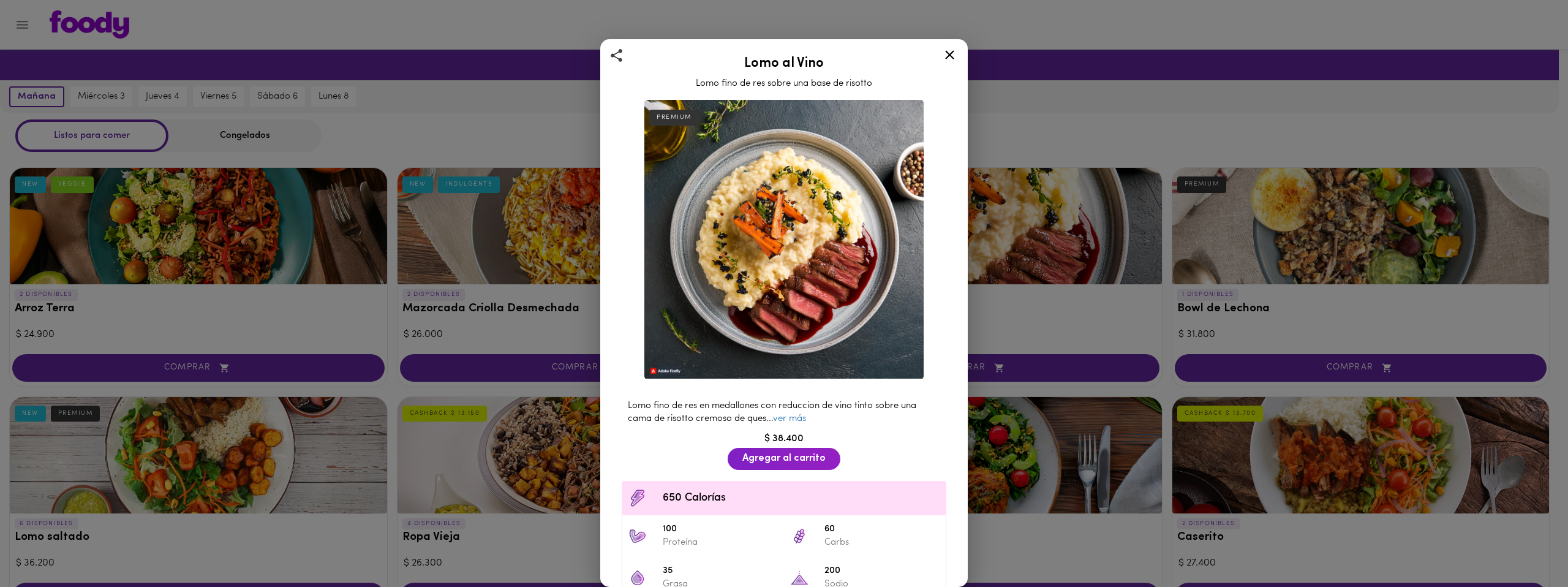
click at [510, 345] on div "Lomo al Vino Lomo fino de res sobre una base de risotto PREMIUM Lomo fino de re…" at bounding box center [784, 294] width 1568 height 587
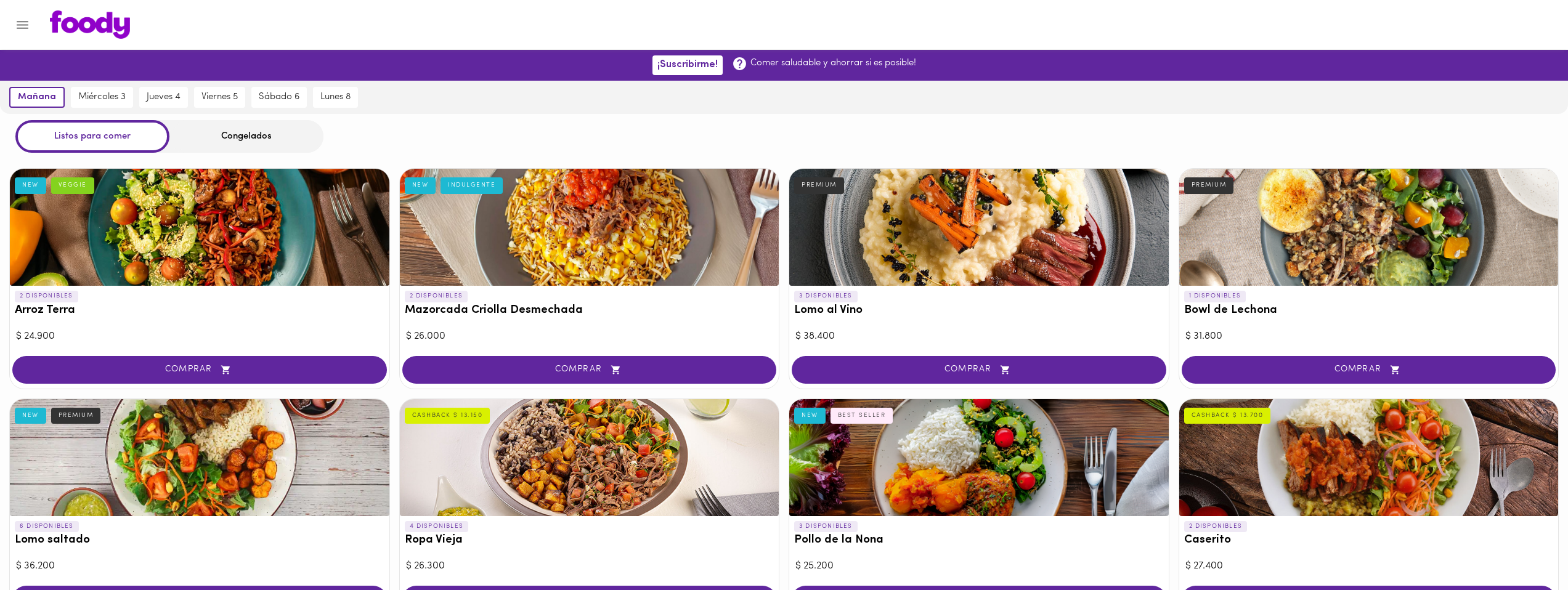
click at [848, 306] on h3 "Lomo al Vino" at bounding box center [978, 311] width 369 height 13
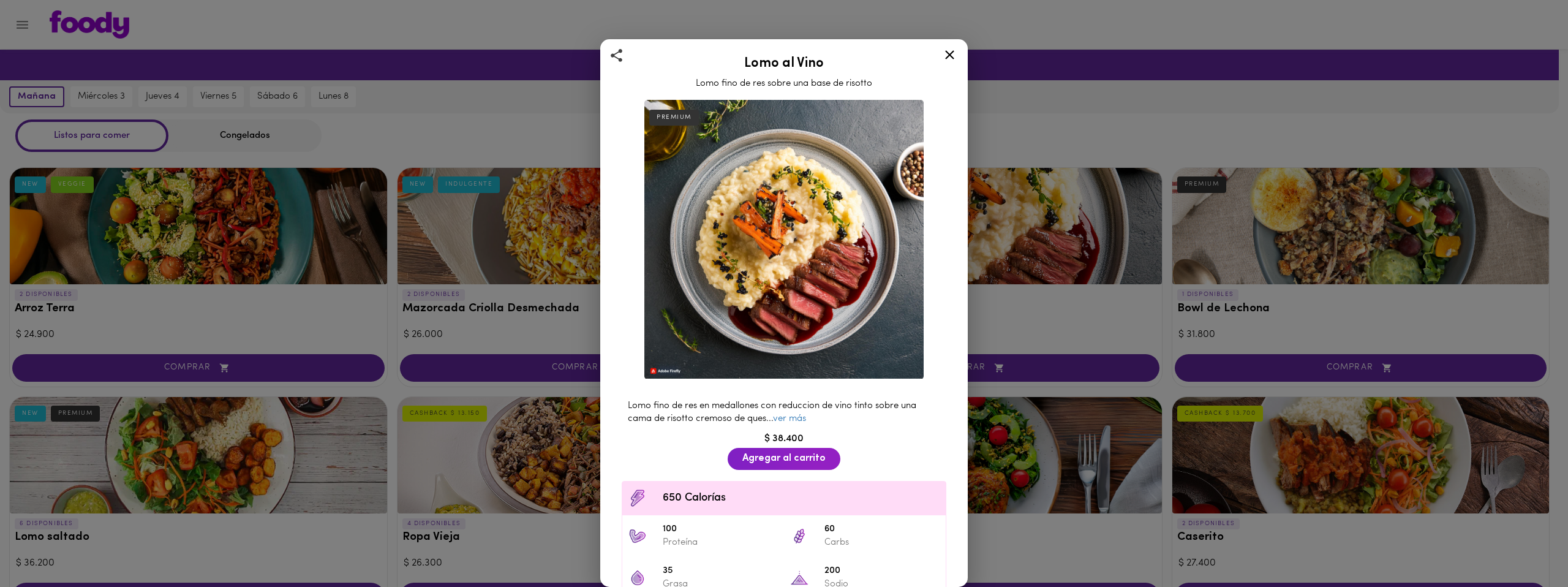
click at [394, 338] on div "Lomo al Vino Lomo fino de res sobre una base de risotto PREMIUM Lomo fino de re…" at bounding box center [784, 294] width 1568 height 587
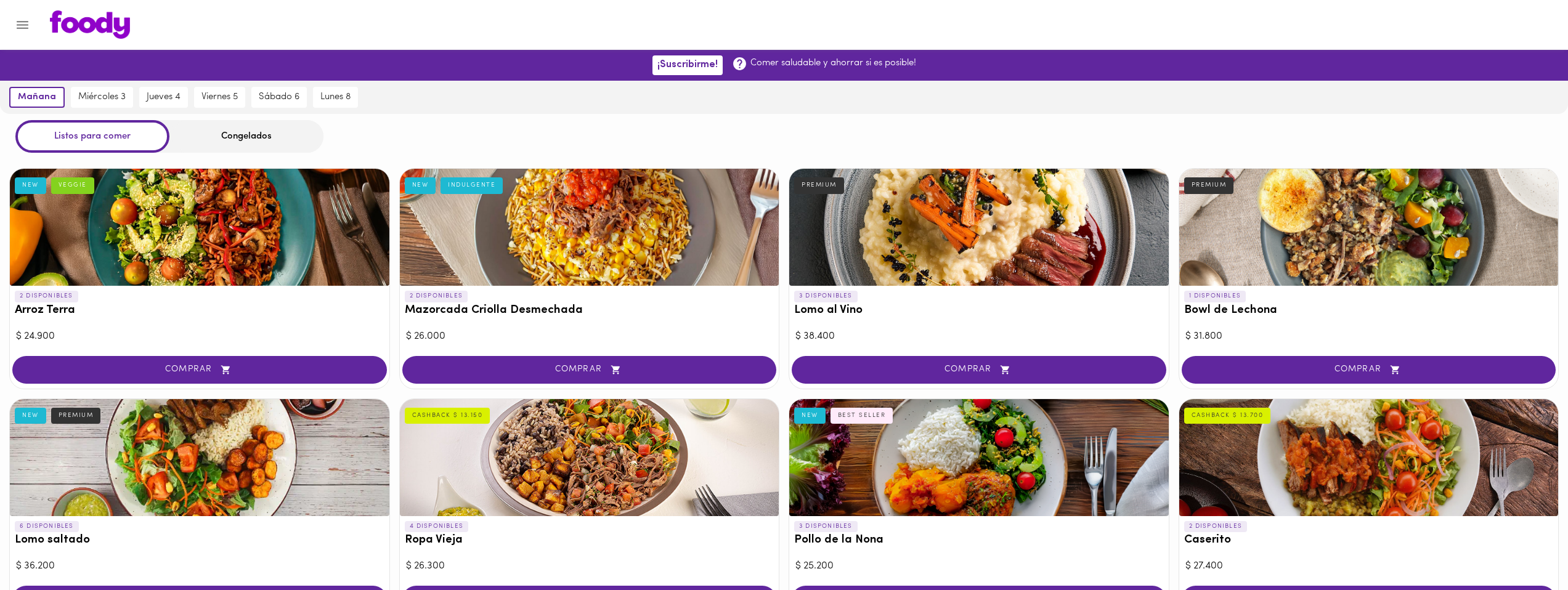
click at [839, 314] on h3 "Lomo al Vino" at bounding box center [978, 311] width 369 height 13
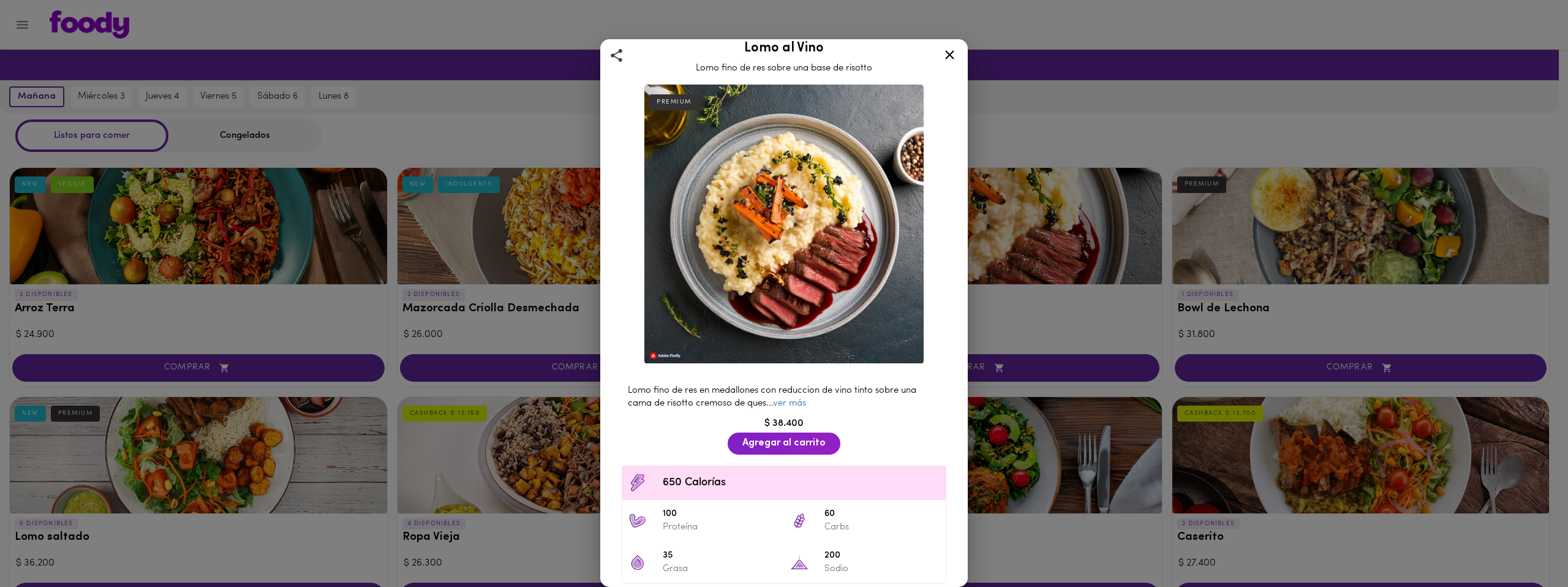
scroll to position [31, 0]
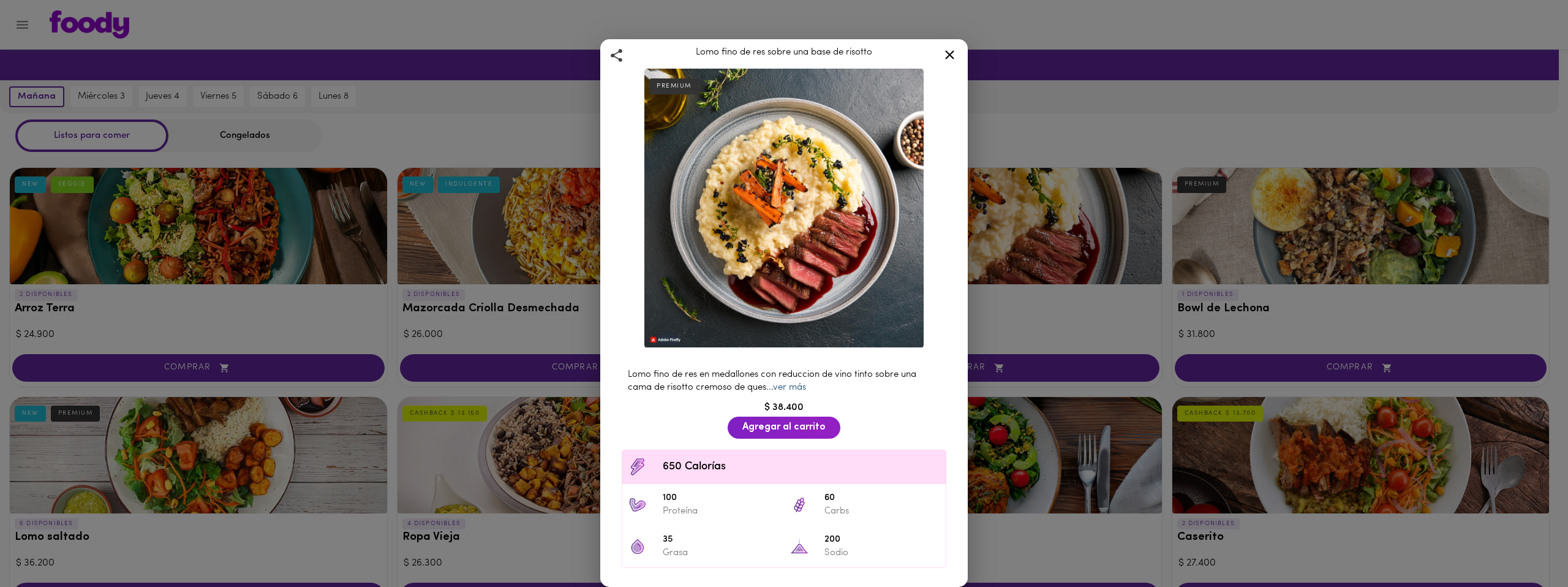
click at [790, 383] on link "ver más" at bounding box center [789, 387] width 33 height 9
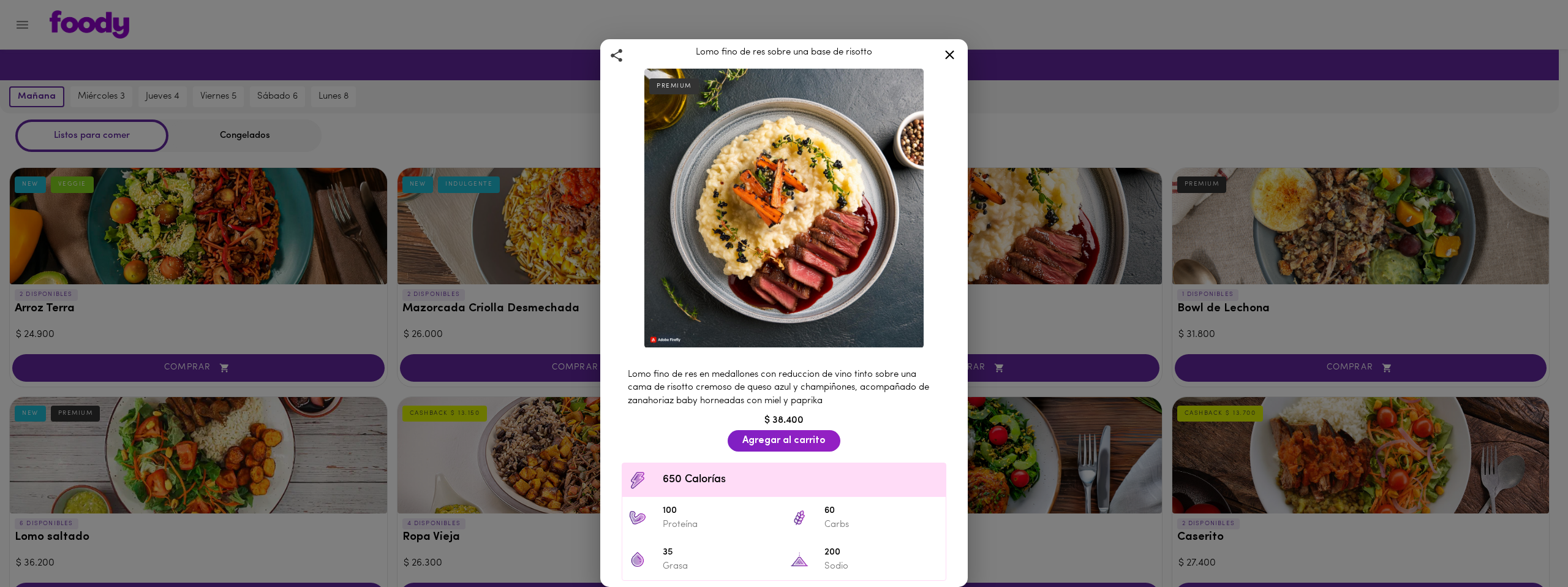
click at [511, 384] on div "Lomo al Vino Lomo fino de res sobre una base de risotto PREMIUM Lomo fino de re…" at bounding box center [784, 294] width 1568 height 587
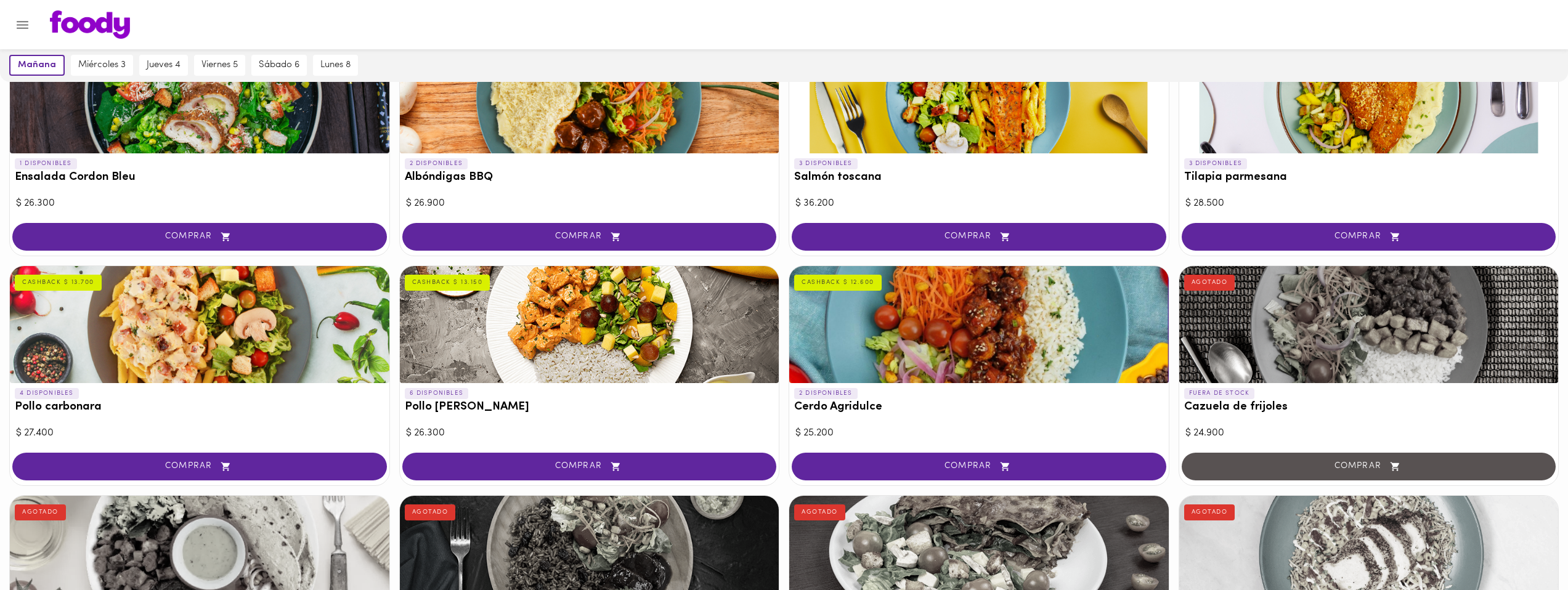
scroll to position [814, 0]
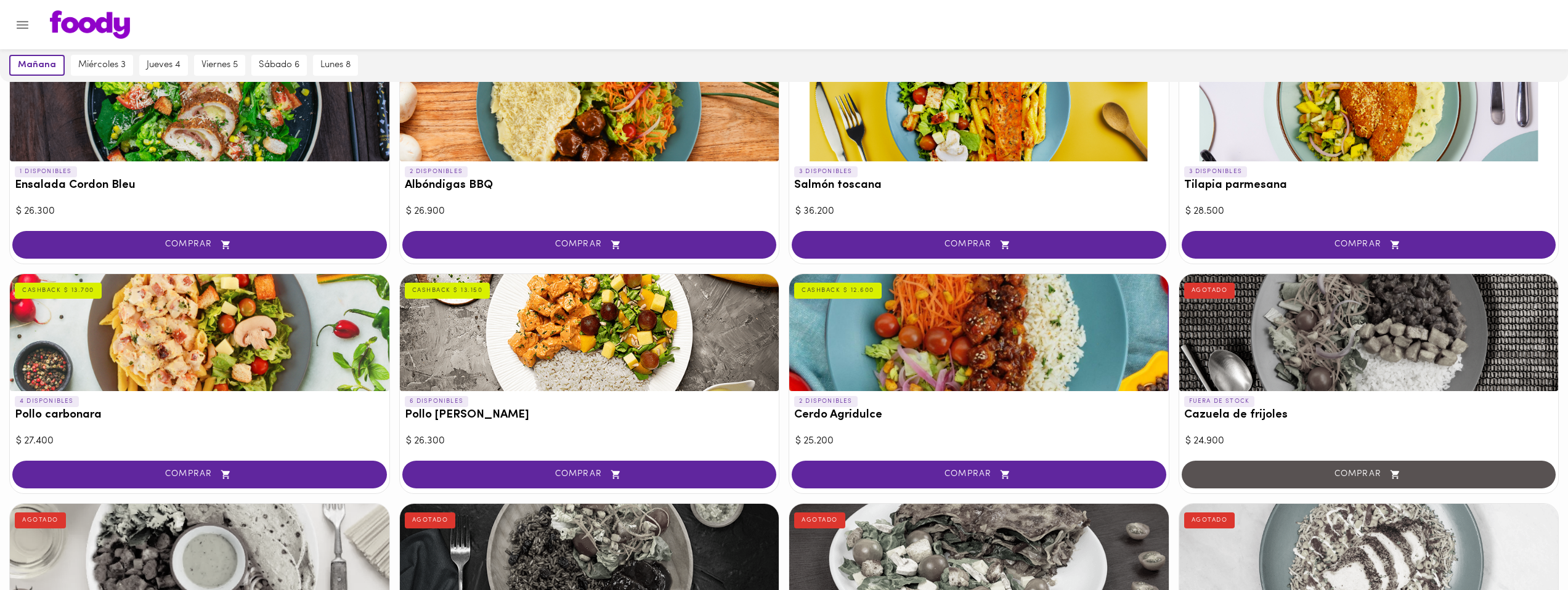
click at [574, 423] on div "6 DISPONIBLES Pollo Tikka Massala CASHBACK $ 13.150" at bounding box center [590, 411] width 379 height 41
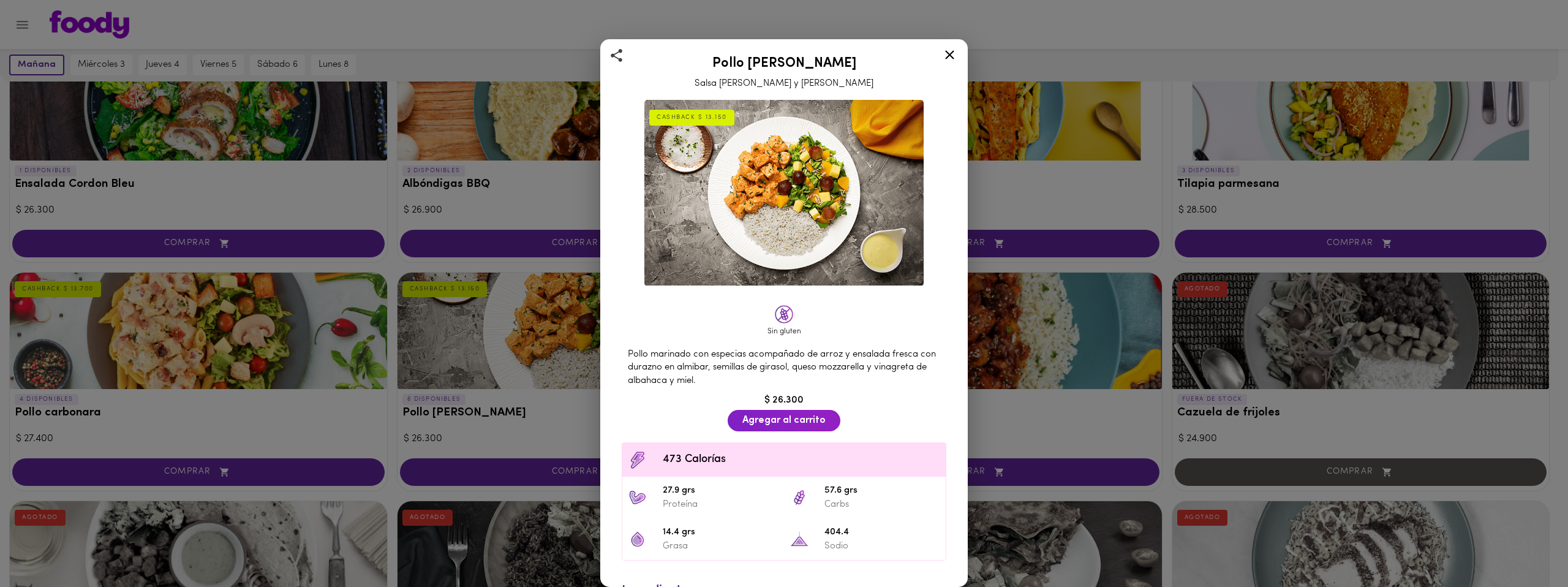
click at [501, 371] on div "Pollo Tikka Massala Salsa de Curry y Coco CASHBACK $ 13.150 Sin gluten Pollo ma…" at bounding box center [784, 294] width 1568 height 587
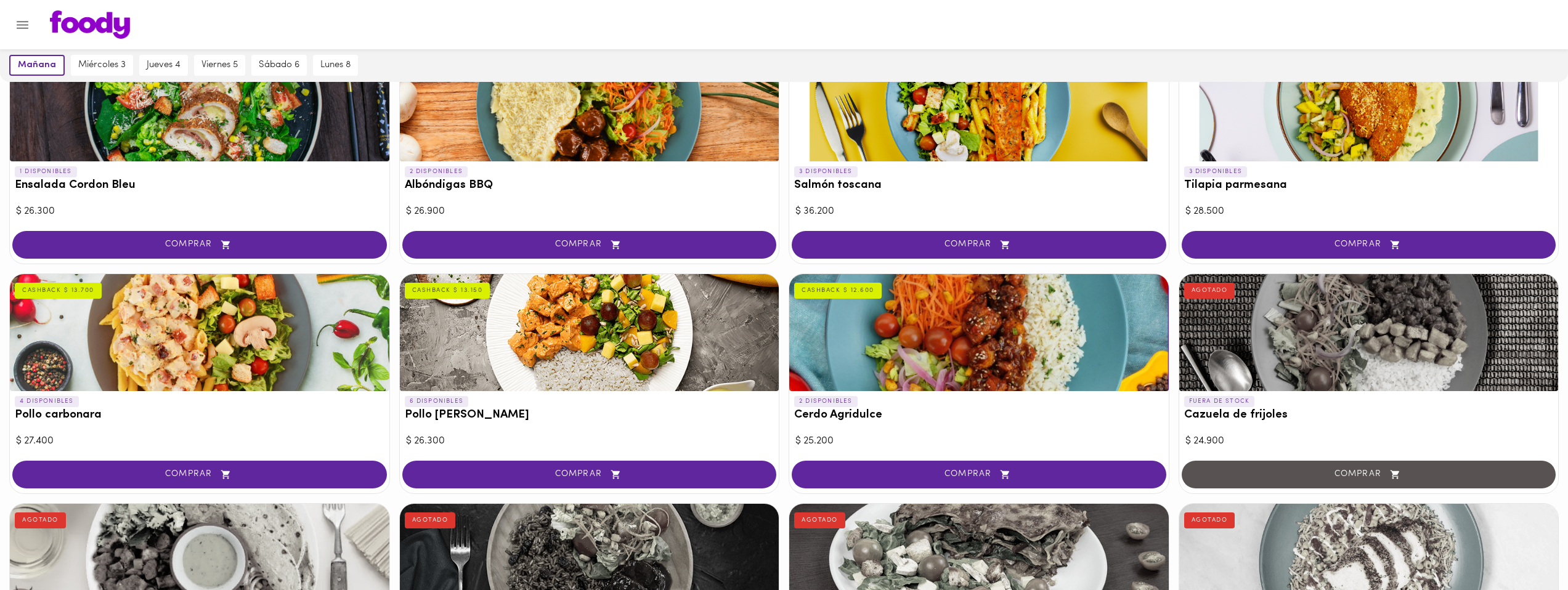
click at [513, 419] on h3 "Pollo Tikka Massala" at bounding box center [589, 416] width 369 height 13
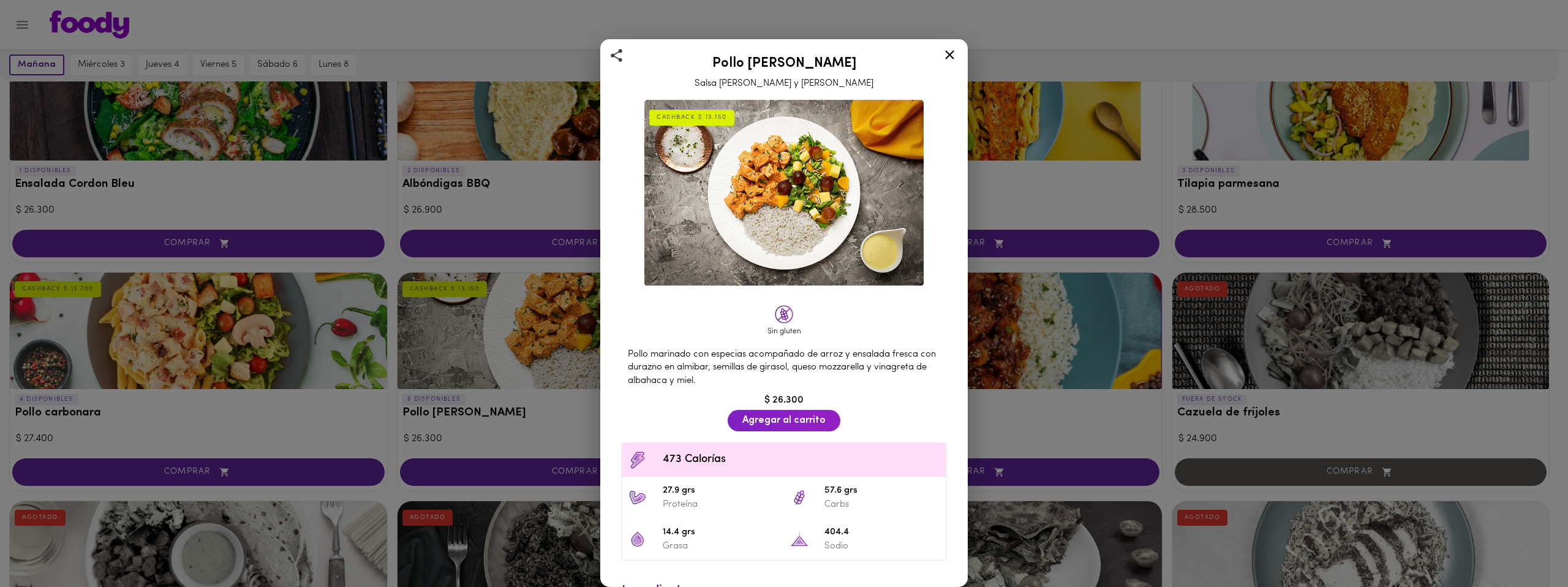
click at [467, 404] on div "Pollo Tikka Massala Salsa de Curry y Coco CASHBACK $ 13.150 Sin gluten Pollo ma…" at bounding box center [784, 294] width 1568 height 587
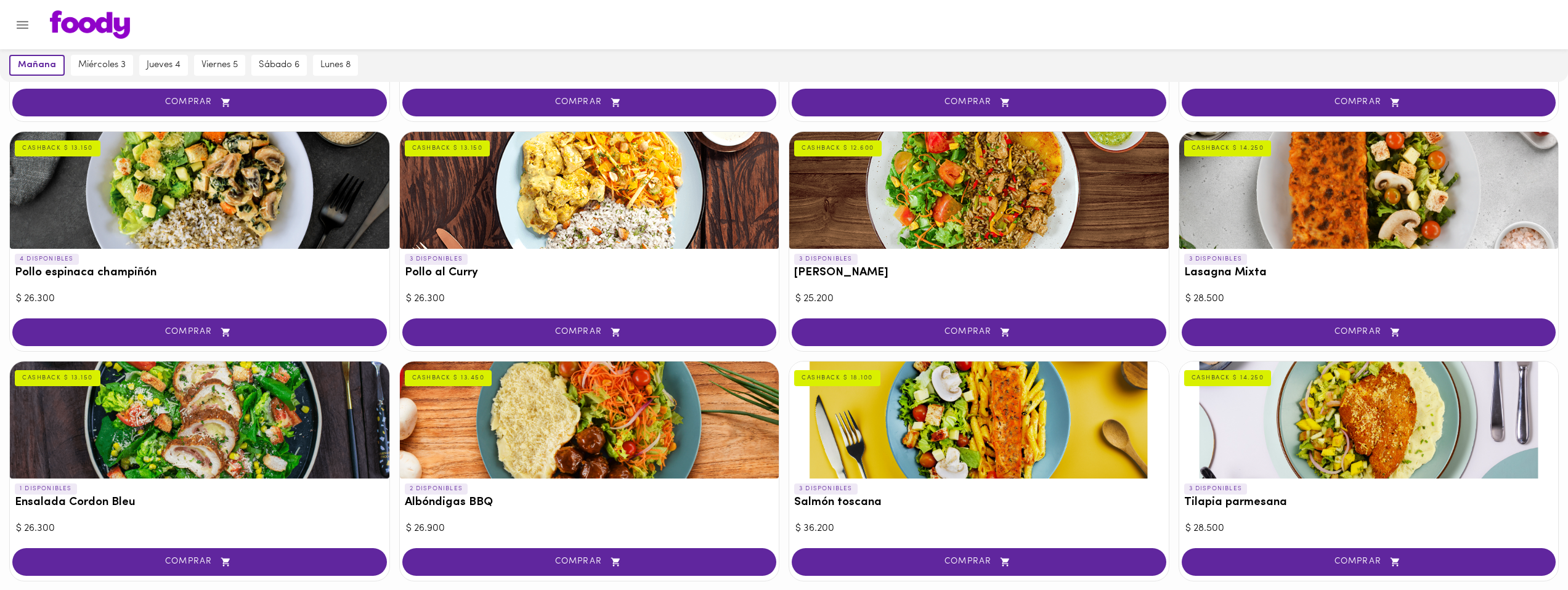
scroll to position [463, 0]
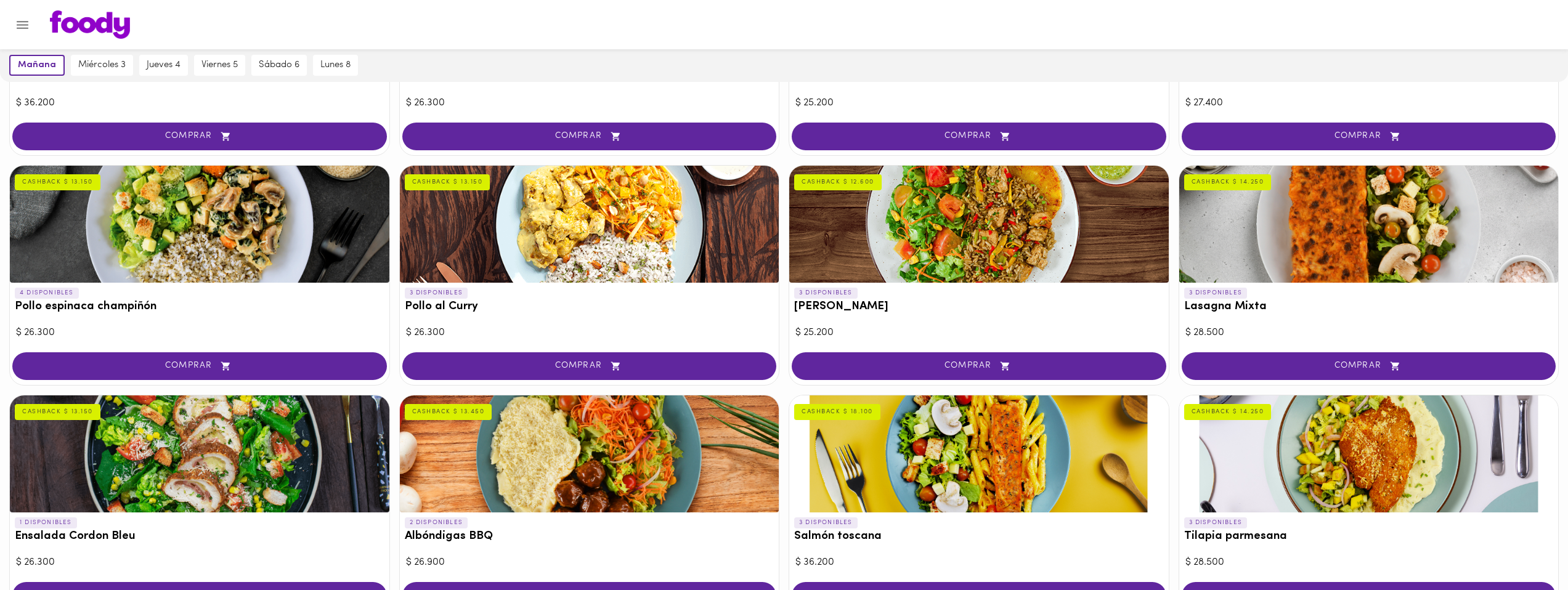
click at [240, 302] on h3 "Pollo espinaca champiñón" at bounding box center [199, 307] width 369 height 13
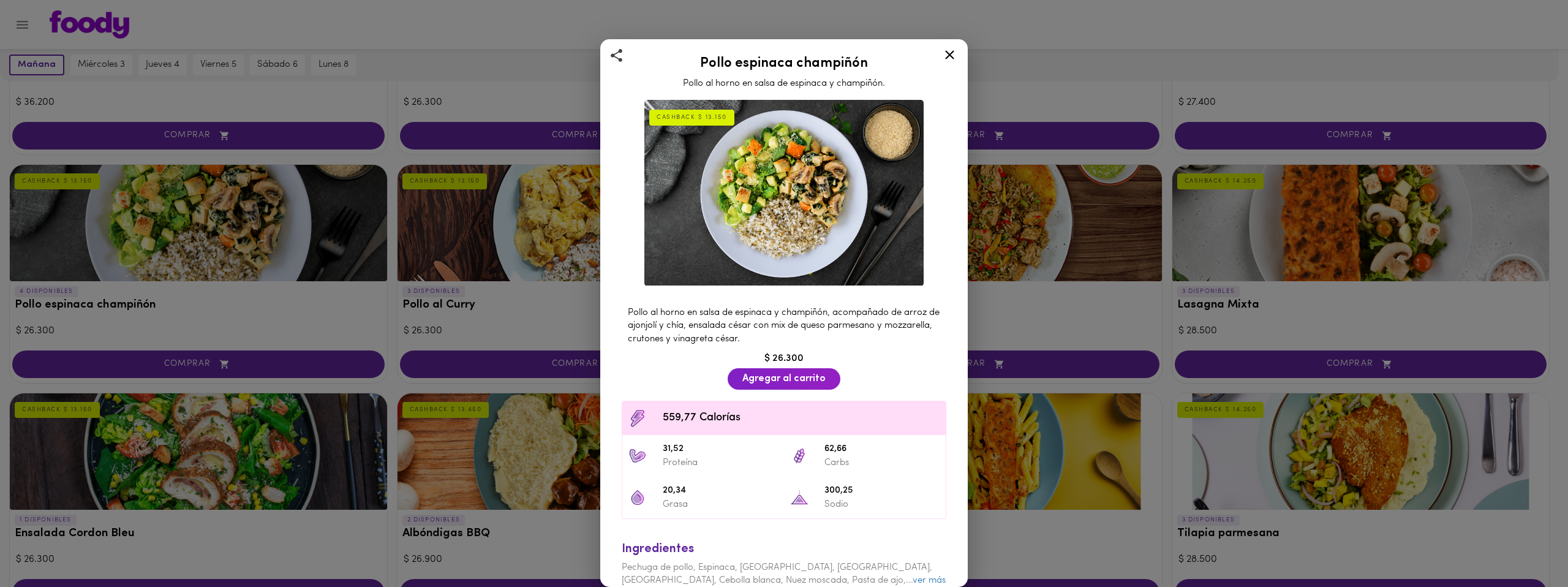
click at [375, 303] on div "Pollo espinaca champiñón Pollo al horno en salsa de espinaca y champiñón. CASHB…" at bounding box center [784, 294] width 1568 height 587
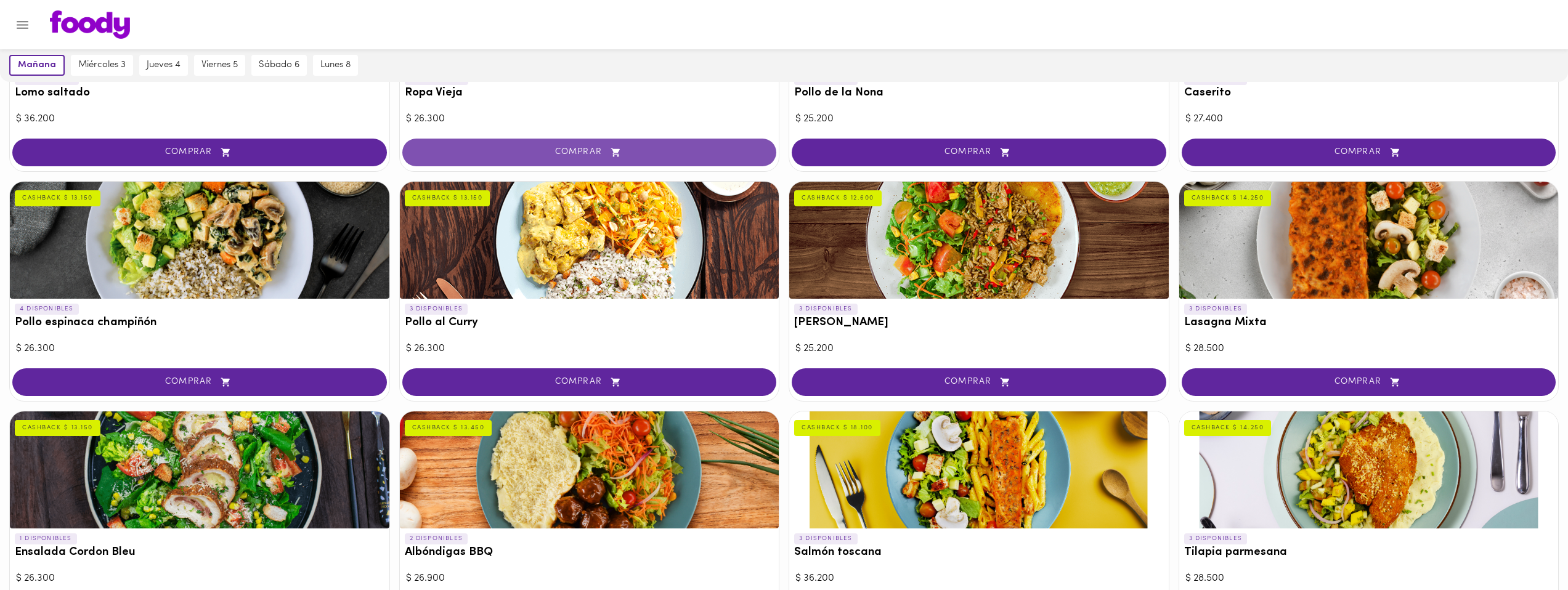
scroll to position [186, 0]
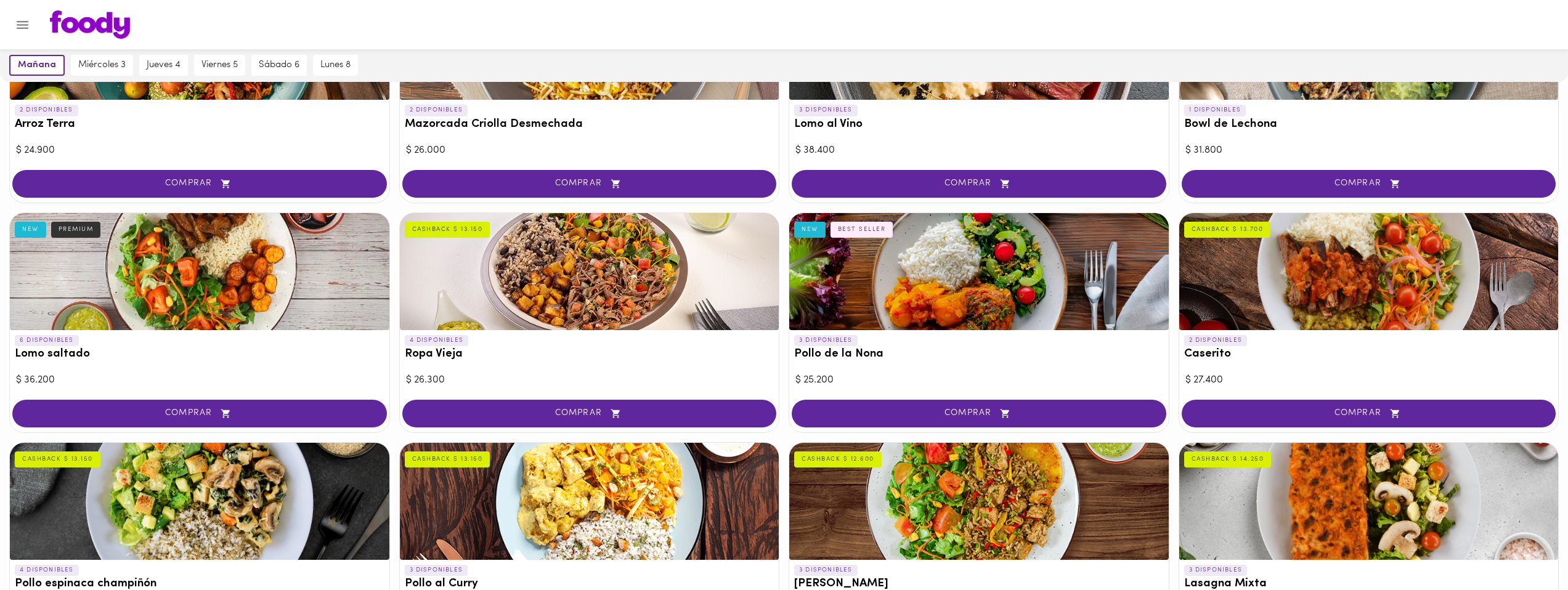
click at [1040, 359] on h3 "Pollo de la Nona" at bounding box center [978, 354] width 369 height 13
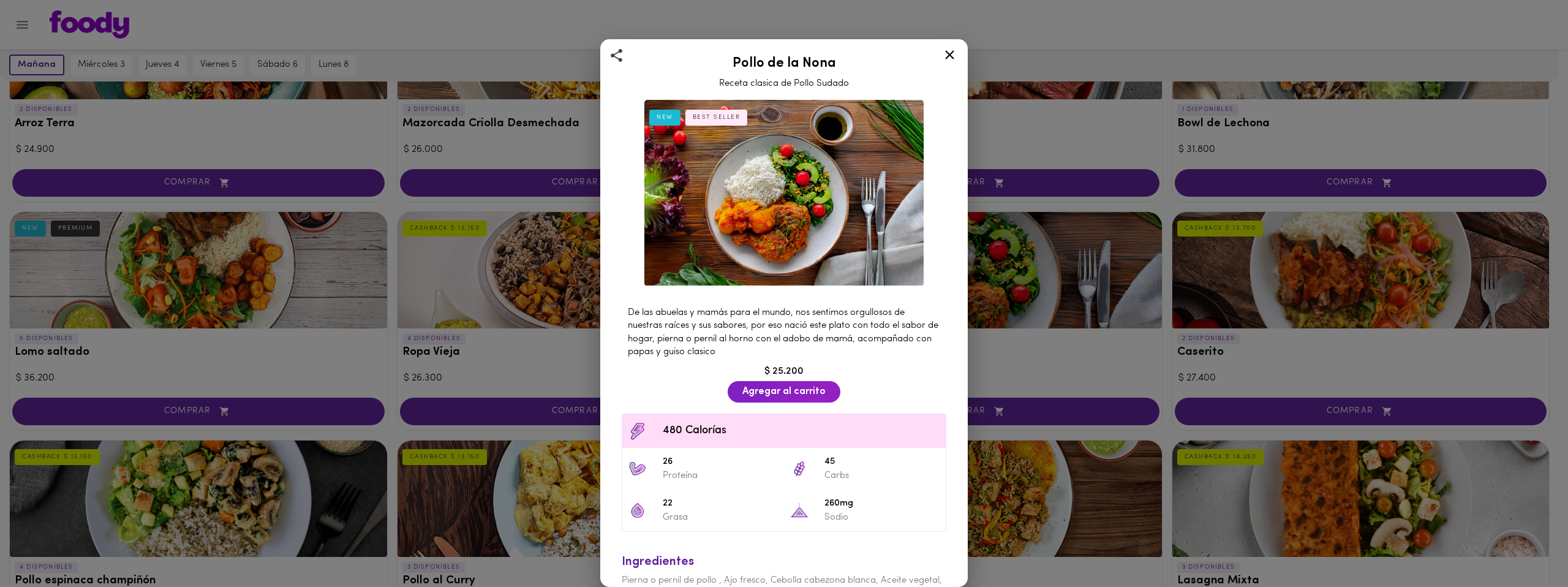
click at [553, 370] on div "Pollo de la Nona Receta clasica de Pollo Sudado NEW BEST SELLER De las abuelas …" at bounding box center [784, 294] width 1568 height 587
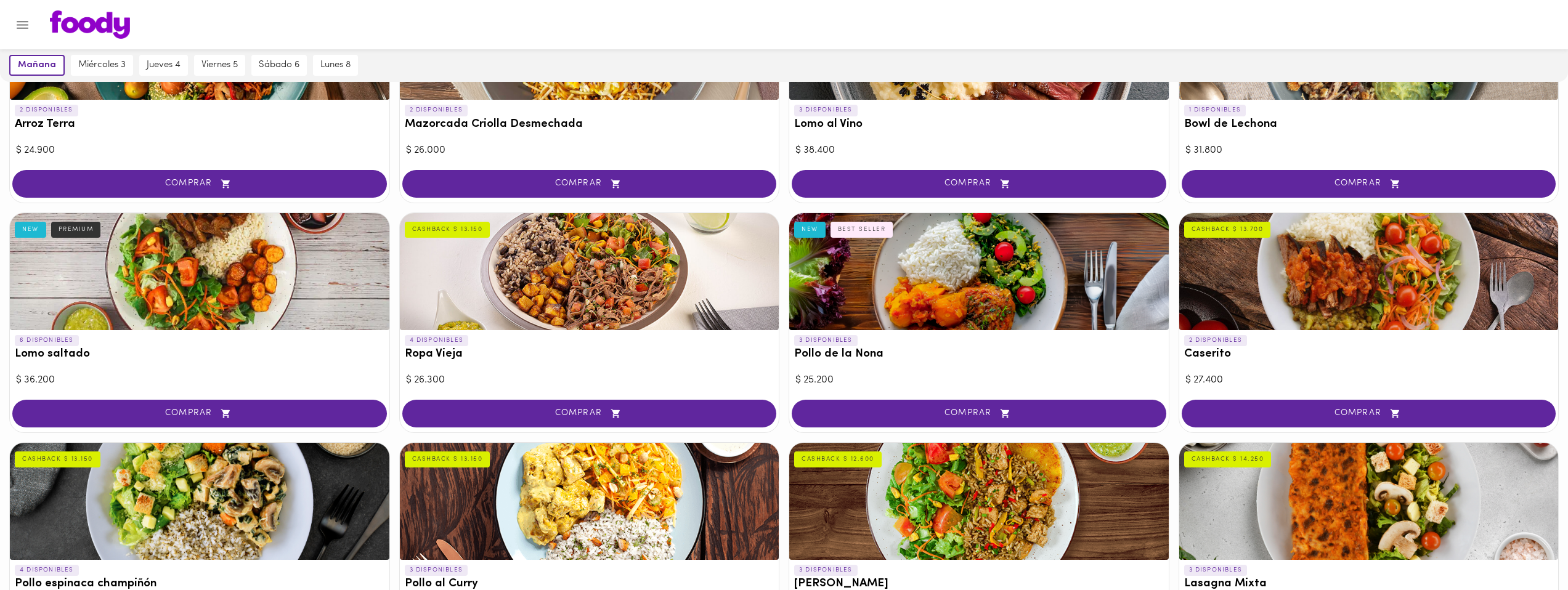
click at [1308, 345] on div "2 DISPONIBLES Caserito CASHBACK $ 13.700" at bounding box center [1369, 350] width 379 height 41
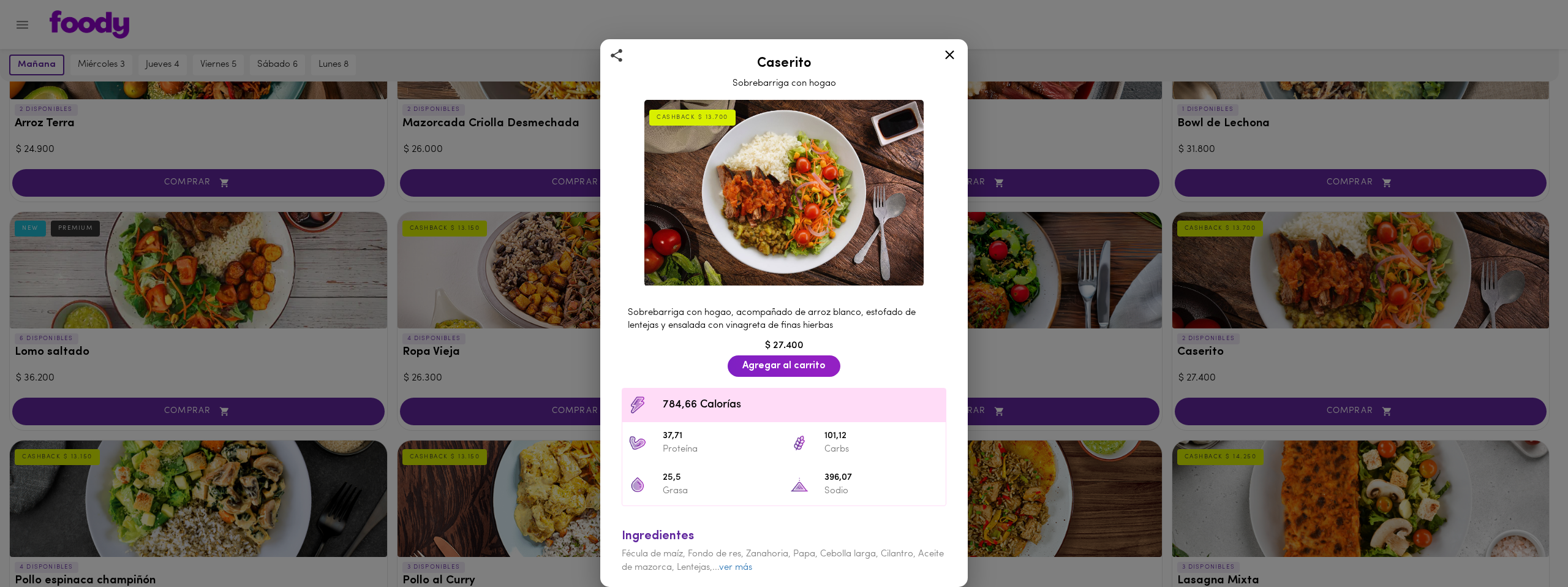
click at [536, 348] on div "Caserito Sobrebarriga con hogao CASHBACK $ 13.700 Sobrebarriga con hogao, acomp…" at bounding box center [784, 294] width 1568 height 587
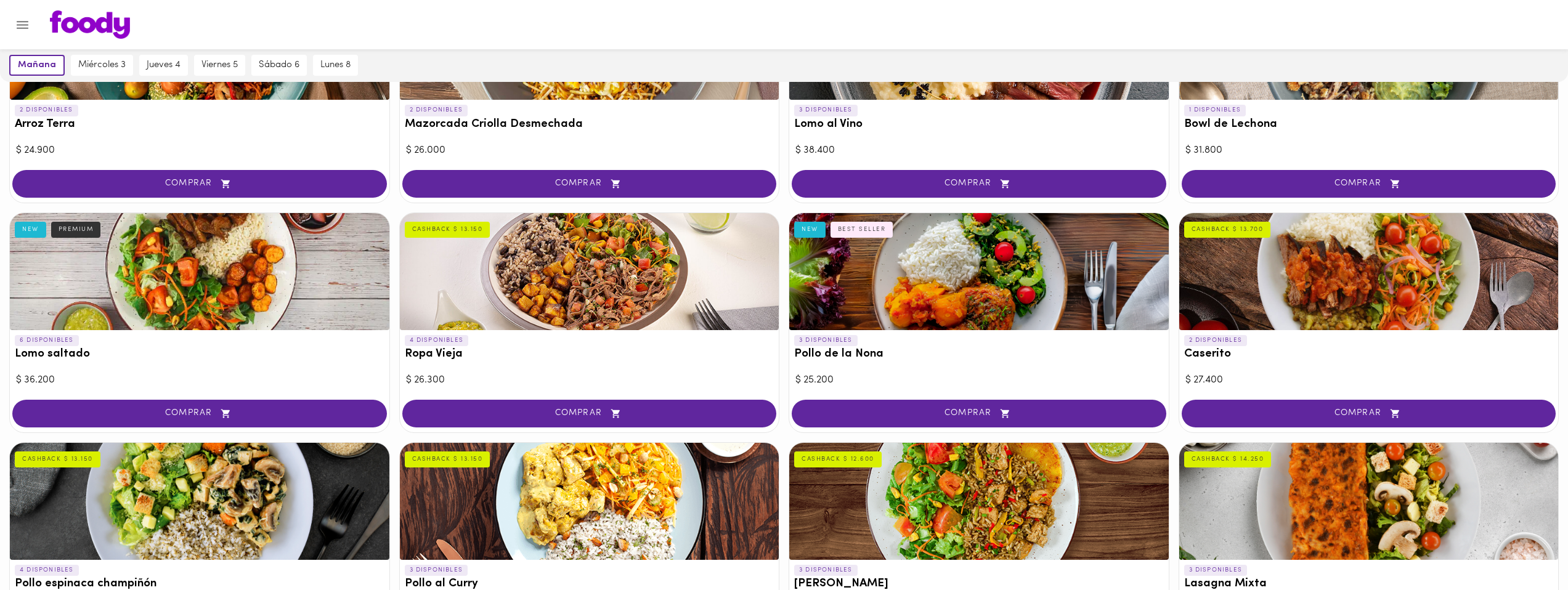
click at [332, 369] on div "6 DISPONIBLES Lomo saltado NEW PREMIUM" at bounding box center [199, 350] width 379 height 41
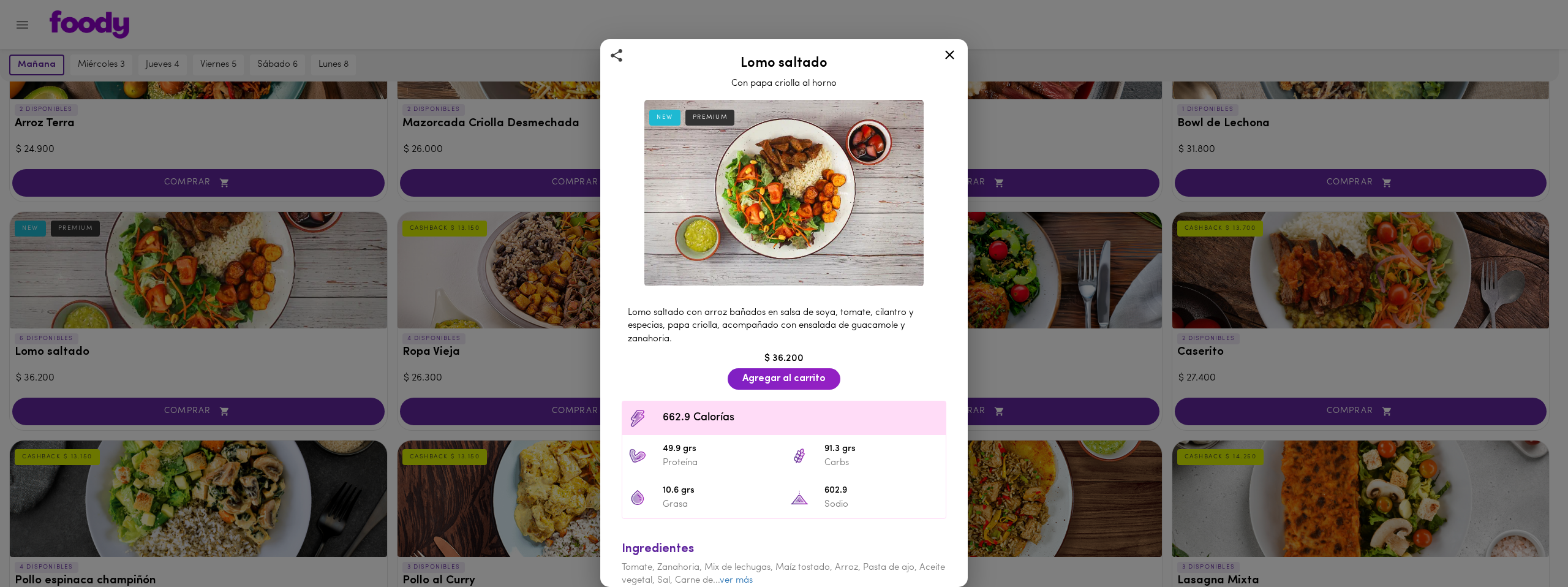
click at [342, 340] on div "Lomo saltado Con papa criolla al horno NEW PREMIUM Lomo saltado con arroz bañad…" at bounding box center [784, 294] width 1568 height 587
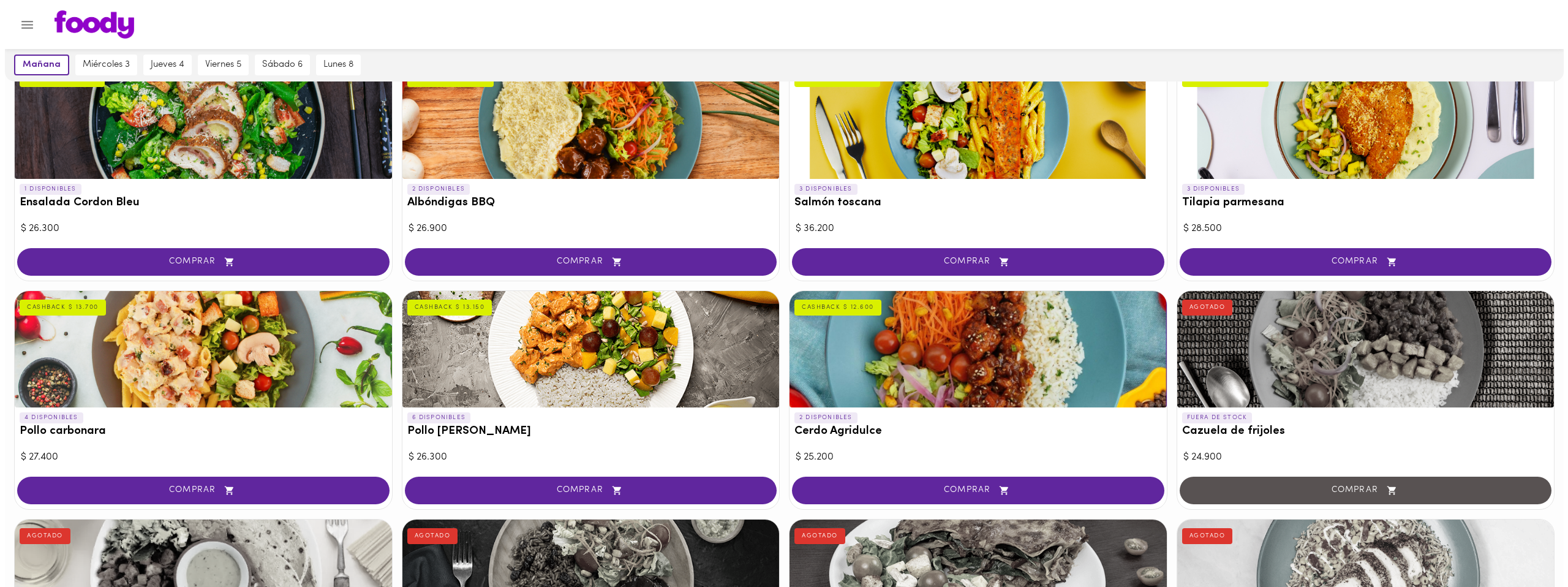
scroll to position [469, 0]
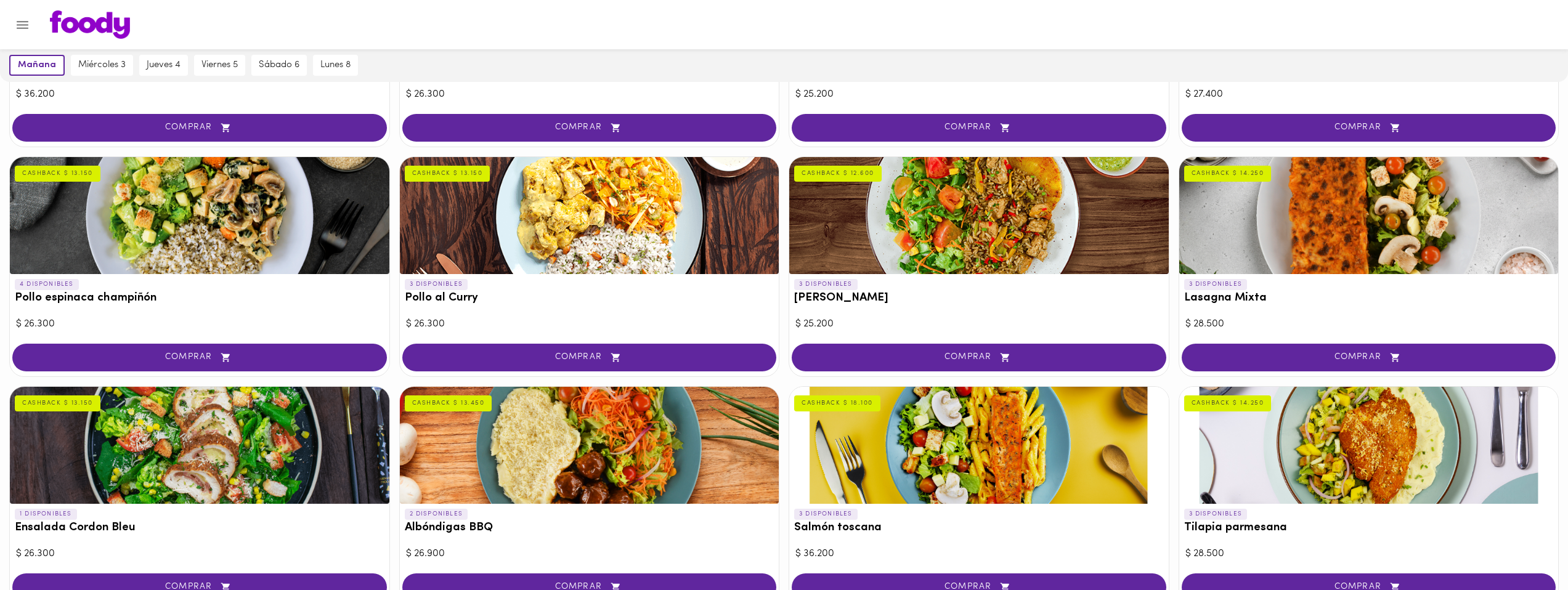
click at [270, 304] on div "4 DISPONIBLES Pollo espinaca champiñón CASHBACK $ 13.150" at bounding box center [199, 294] width 379 height 41
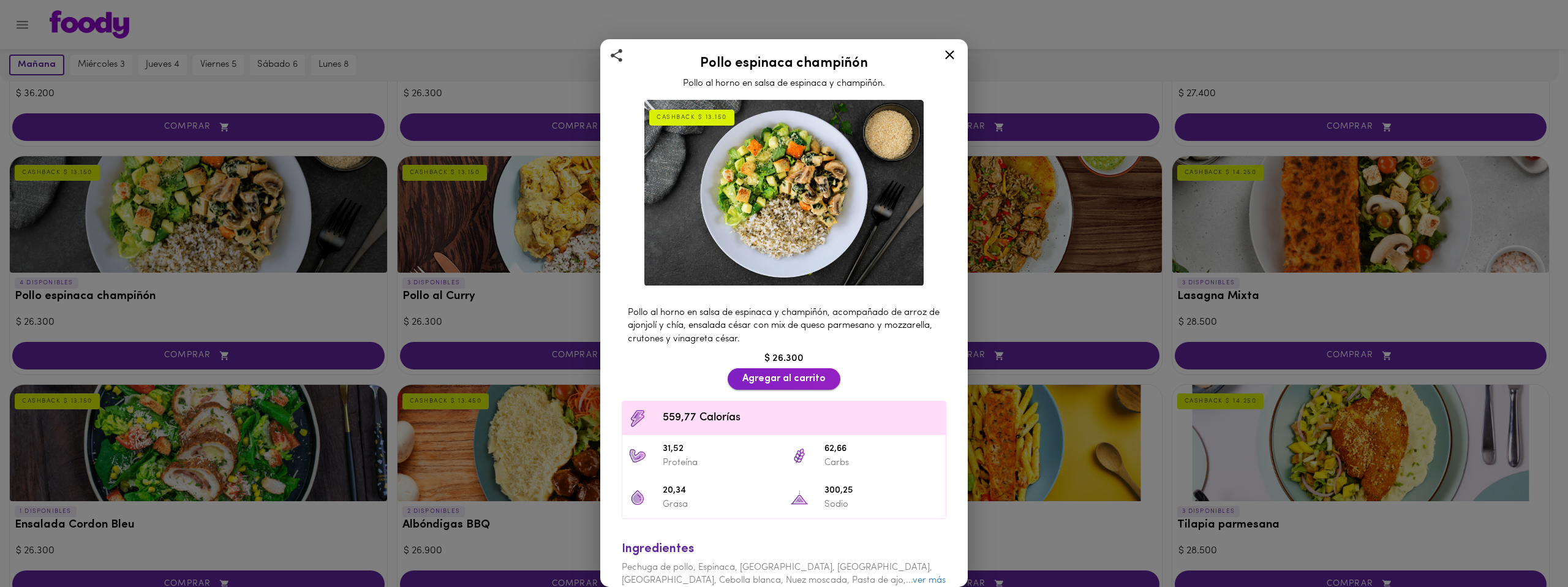
click at [772, 377] on span "Agregar al carrito" at bounding box center [784, 379] width 83 height 11
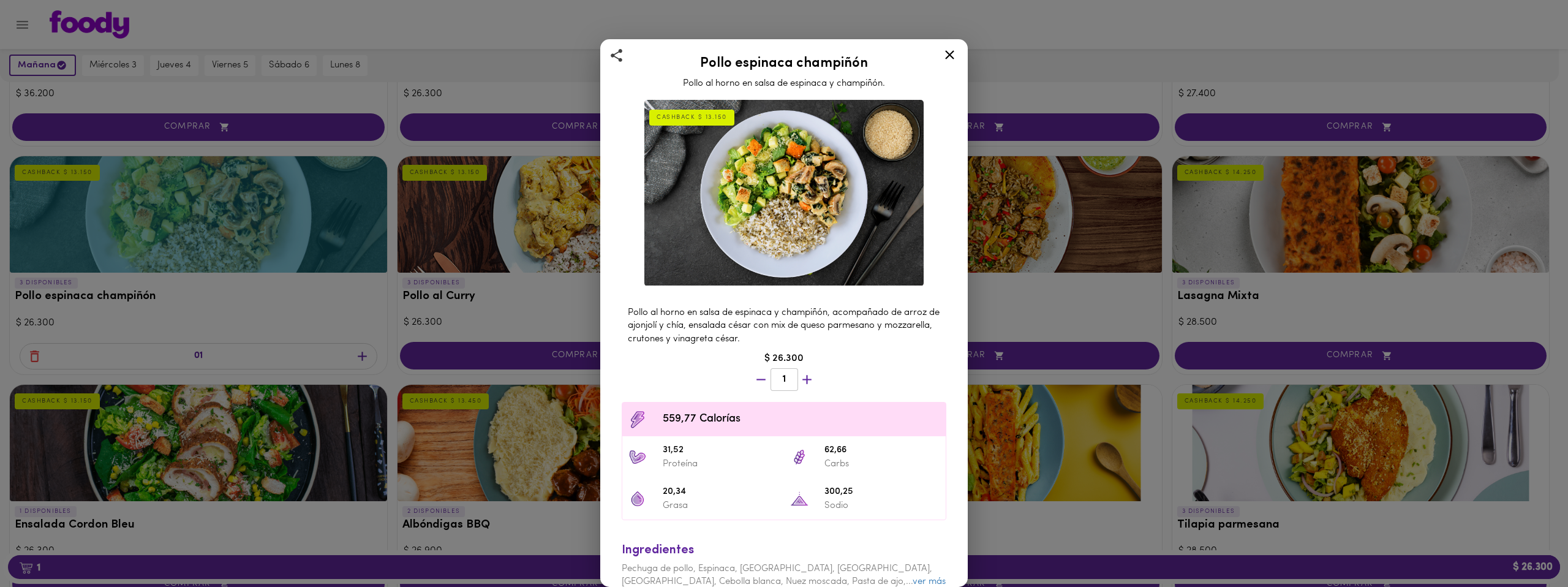
click at [1073, 168] on div "Pollo espinaca champiñón Pollo al horno en salsa de espinaca y champiñón. CASHB…" at bounding box center [784, 294] width 1568 height 587
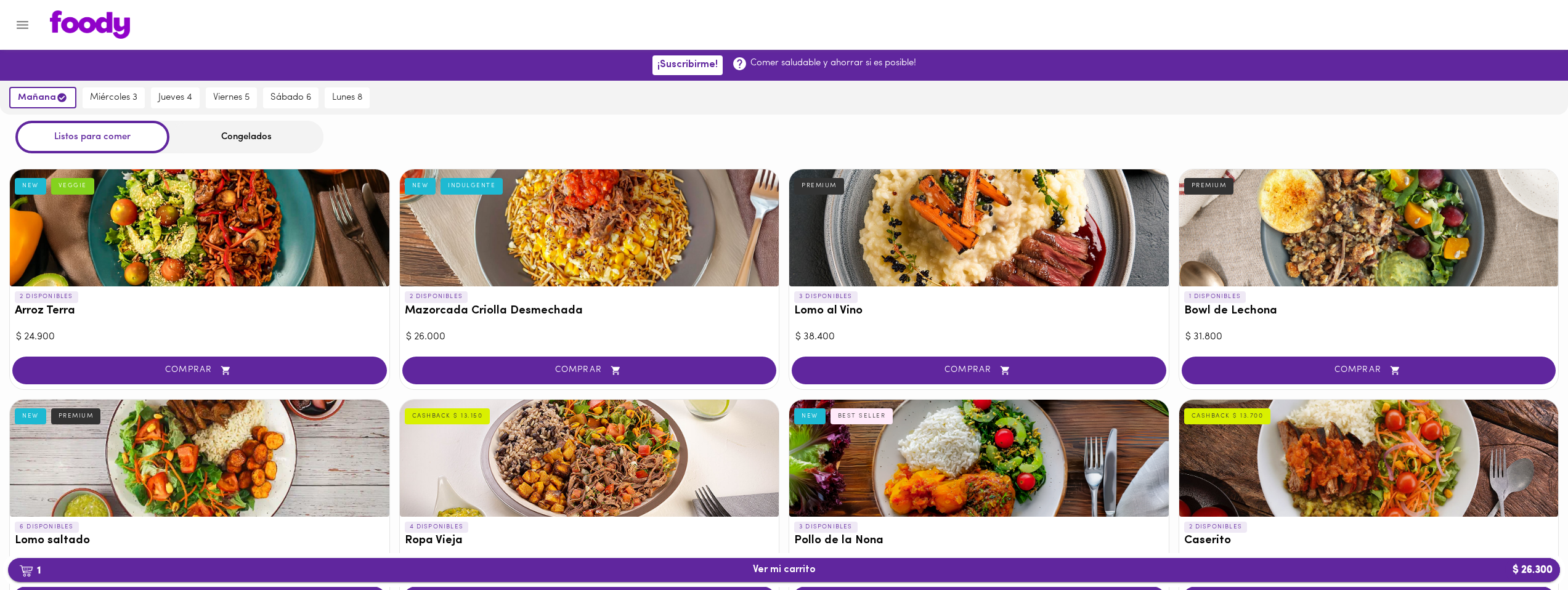
click at [836, 566] on span "1 Ver mi carrito $ 26.300" at bounding box center [784, 570] width 1532 height 11
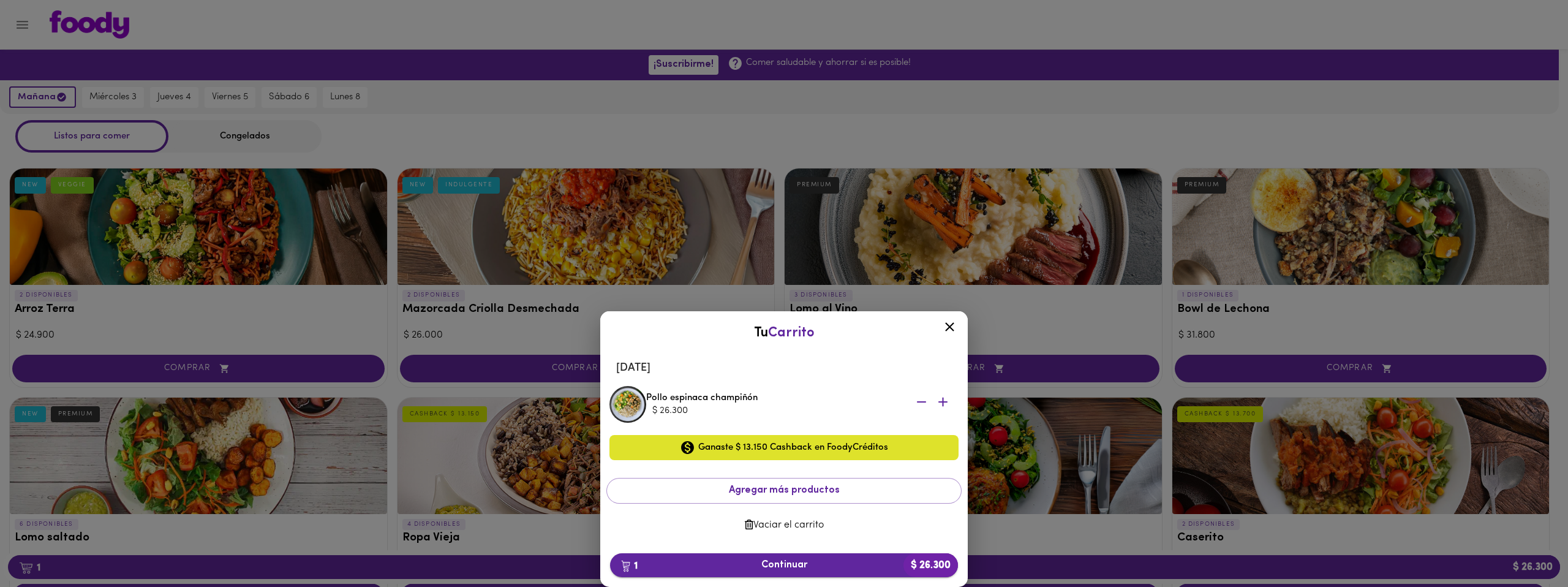
click at [776, 567] on span "1 Continuar $ 26.300" at bounding box center [784, 565] width 328 height 11
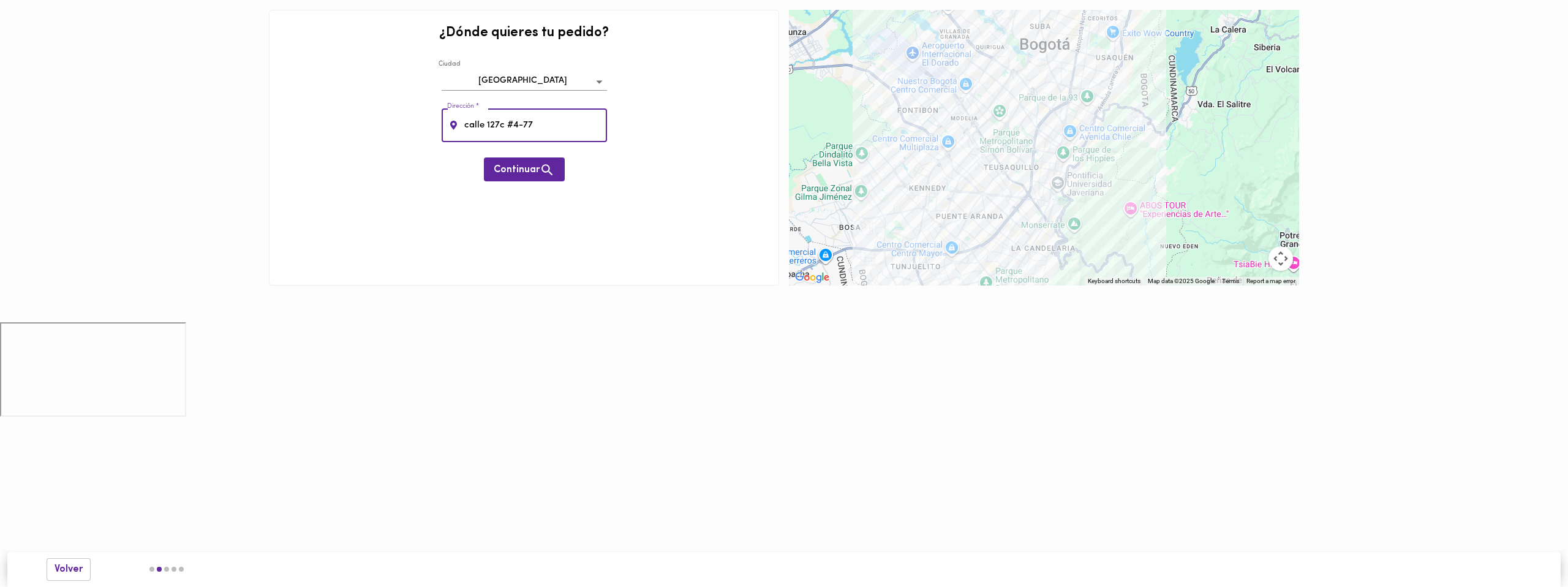
type input "Calle 127C #4-77"
click at [514, 175] on span "Continuar" at bounding box center [524, 170] width 61 height 16
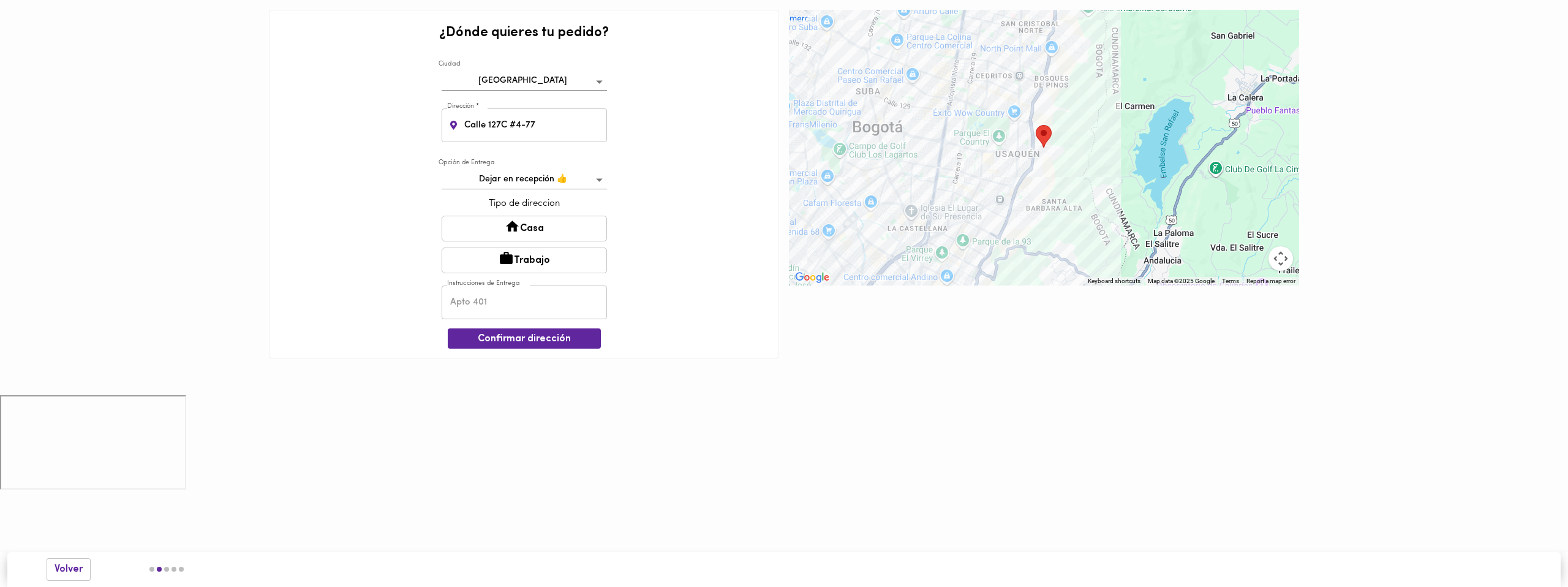
click at [541, 184] on body "0cAFcWeA5FdSw8z2_1-Vf_oovNJNae4MTiBp1HaGQVQNlM7tZSqz33Y3afOeNL4Ny9JzQGcvchMO_NX…" at bounding box center [784, 247] width 1568 height 495
click at [546, 183] on li "Dejar en recepción 👍" at bounding box center [524, 181] width 164 height 20
click at [543, 232] on button "Casa" at bounding box center [524, 229] width 166 height 26
click at [556, 305] on input "text" at bounding box center [524, 303] width 166 height 33
type input "Apto 506"
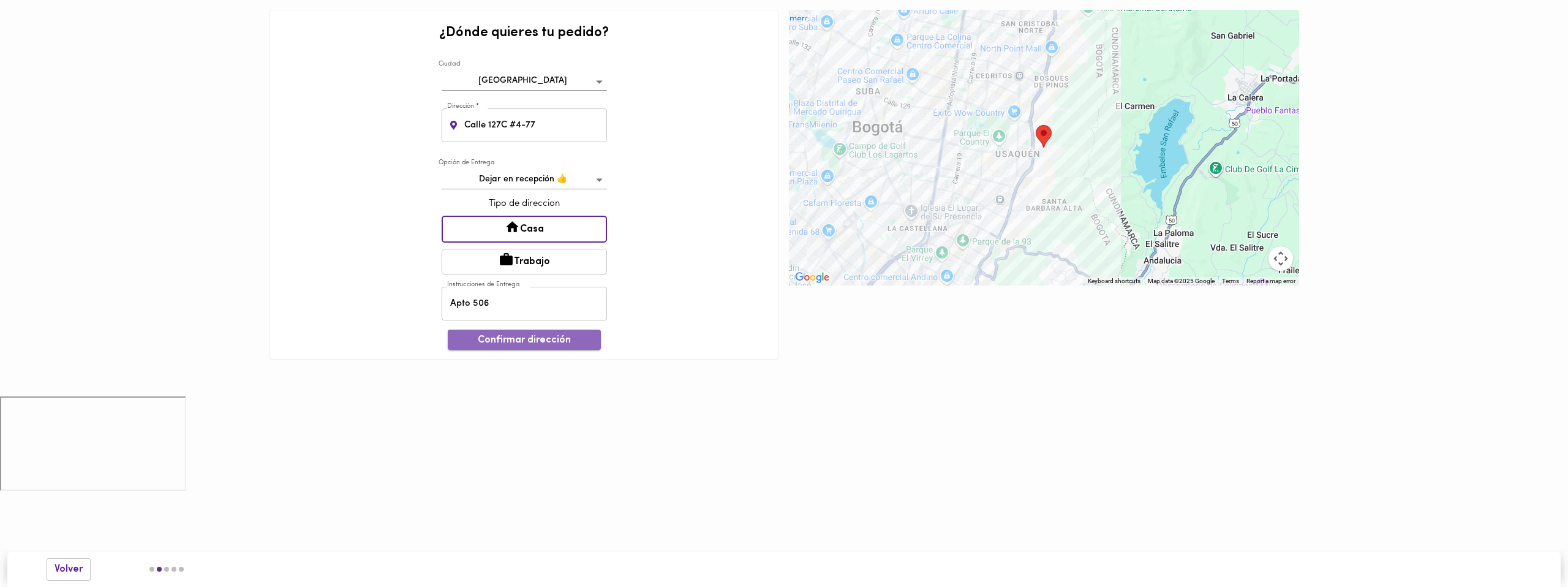
click at [556, 338] on span "Confirmar dirección" at bounding box center [524, 340] width 134 height 11
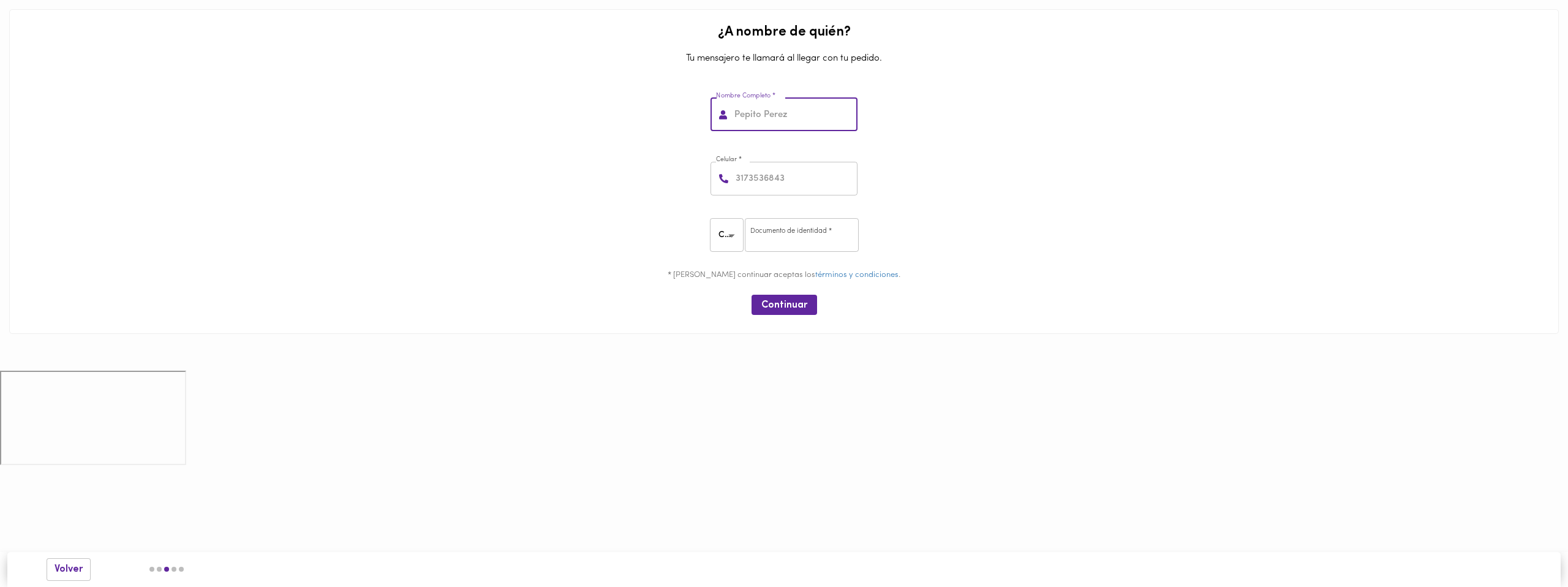
click at [786, 122] on input "text" at bounding box center [794, 114] width 126 height 33
type input "Santiago Rojas"
click at [749, 182] on input "number" at bounding box center [795, 178] width 124 height 33
type input "3183637170"
click at [936, 203] on div "Celular * 3183637170 Celular *" at bounding box center [784, 176] width 1540 height 65
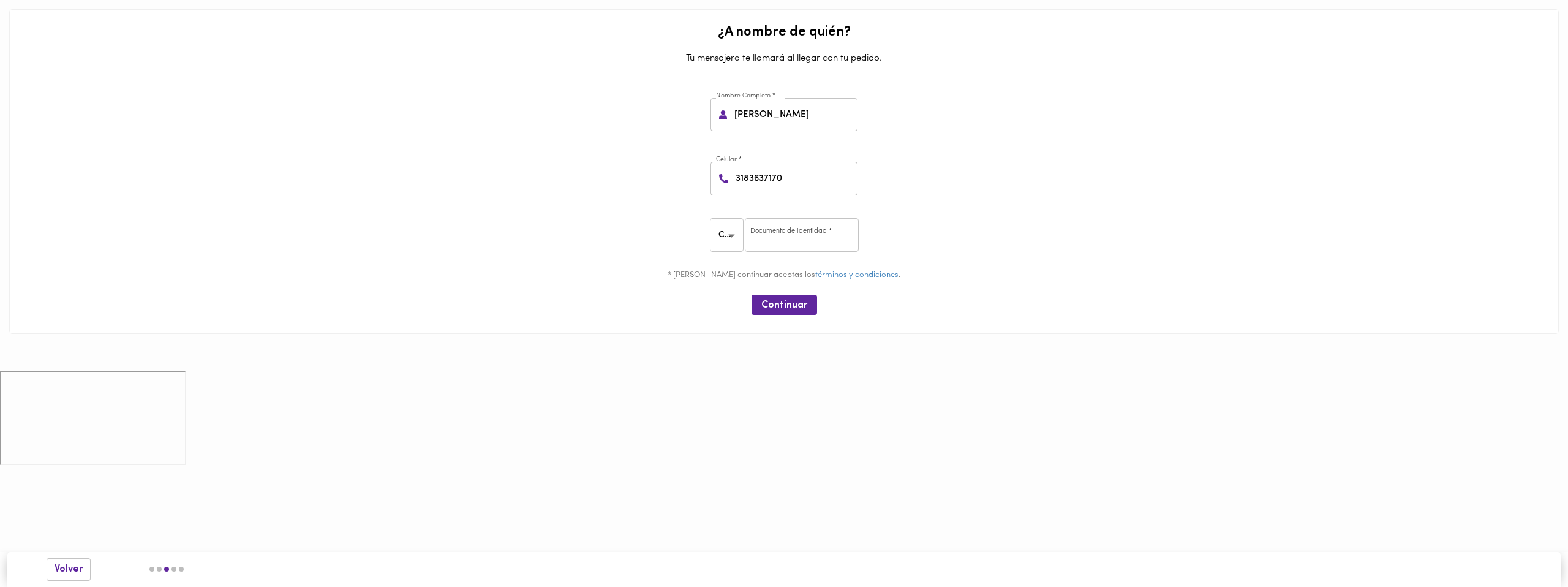
click at [735, 237] on body "0cAFcWeA5FdSw8z2_1-Vf_oovNJNae4MTiBp1HaGQVQNlM7tZSqz33Y3afOeNL4Ny9JzQGcvchMO_NX…" at bounding box center [784, 235] width 1568 height 469
click at [780, 234] on div at bounding box center [784, 294] width 1568 height 587
click at [816, 242] on input "number" at bounding box center [801, 235] width 114 height 33
type input "1000149177"
click at [989, 235] on div "CC CC ​ Documento de identidad * 1000149177 Documento de identidad *" at bounding box center [784, 236] width 1540 height 56
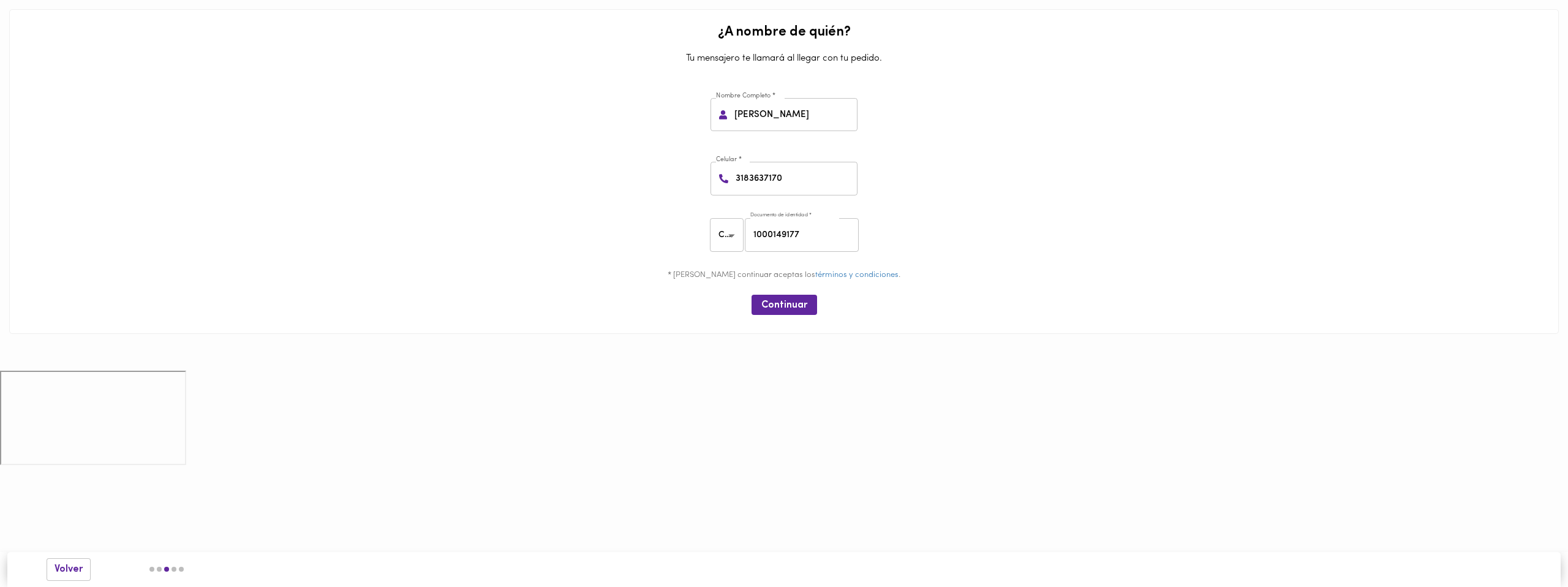
click at [770, 291] on div "Continuar" at bounding box center [784, 305] width 1540 height 30
click at [772, 300] on span "Continuar" at bounding box center [784, 306] width 46 height 11
click at [781, 303] on span "Continuar" at bounding box center [784, 306] width 46 height 11
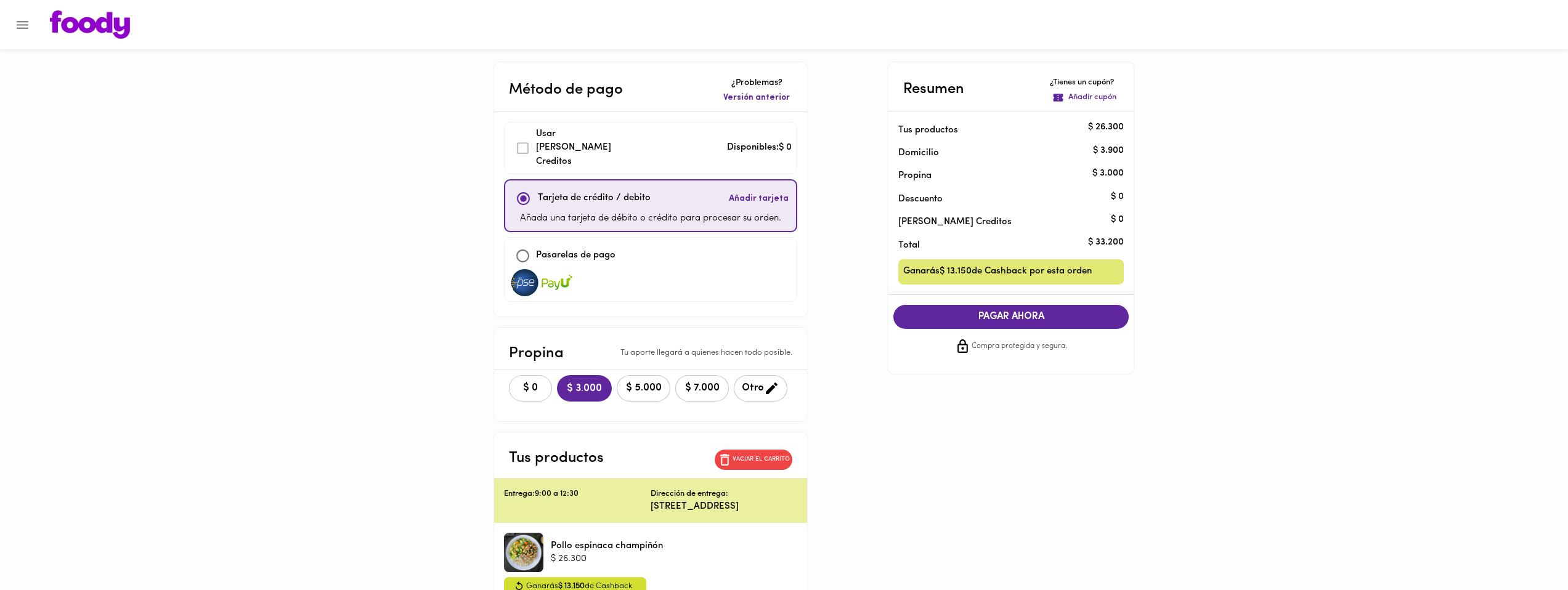
click at [536, 382] on span "$ 0" at bounding box center [530, 388] width 27 height 11
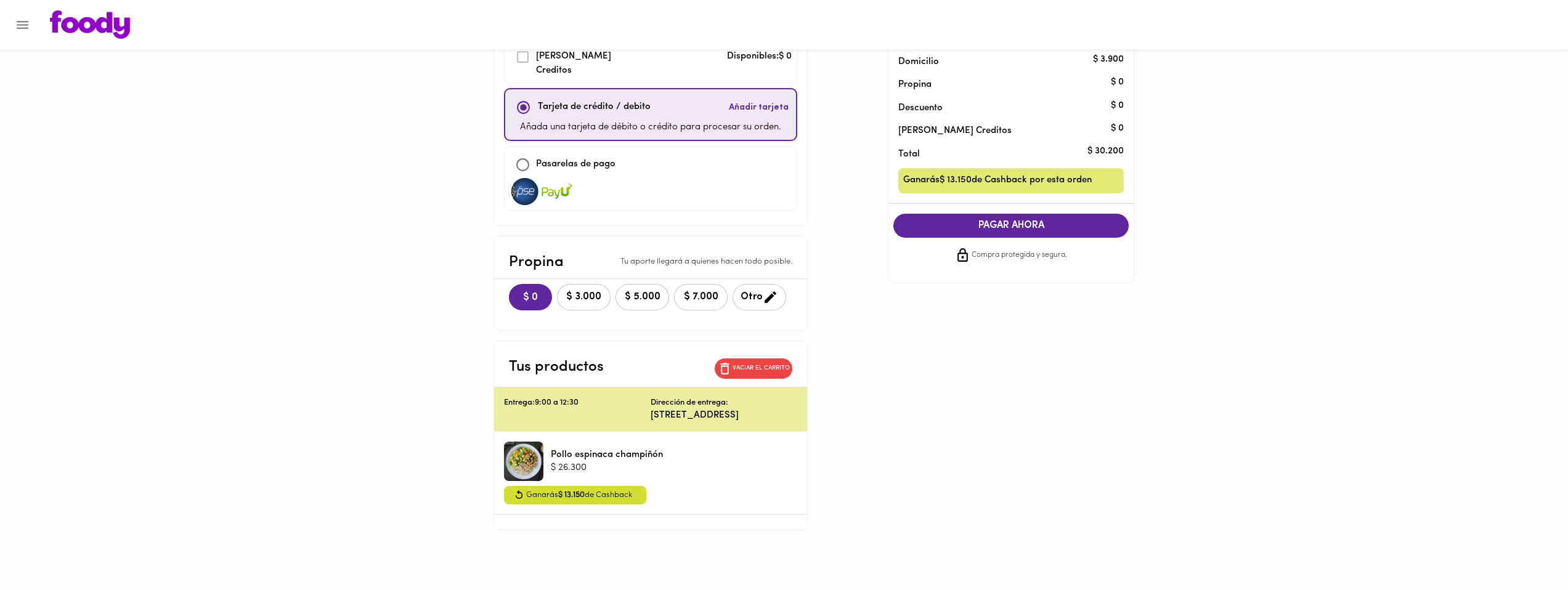
click at [539, 397] on p "Entrega: 9:00 a 12:30" at bounding box center [577, 403] width 147 height 11
